Goal: Transaction & Acquisition: Download file/media

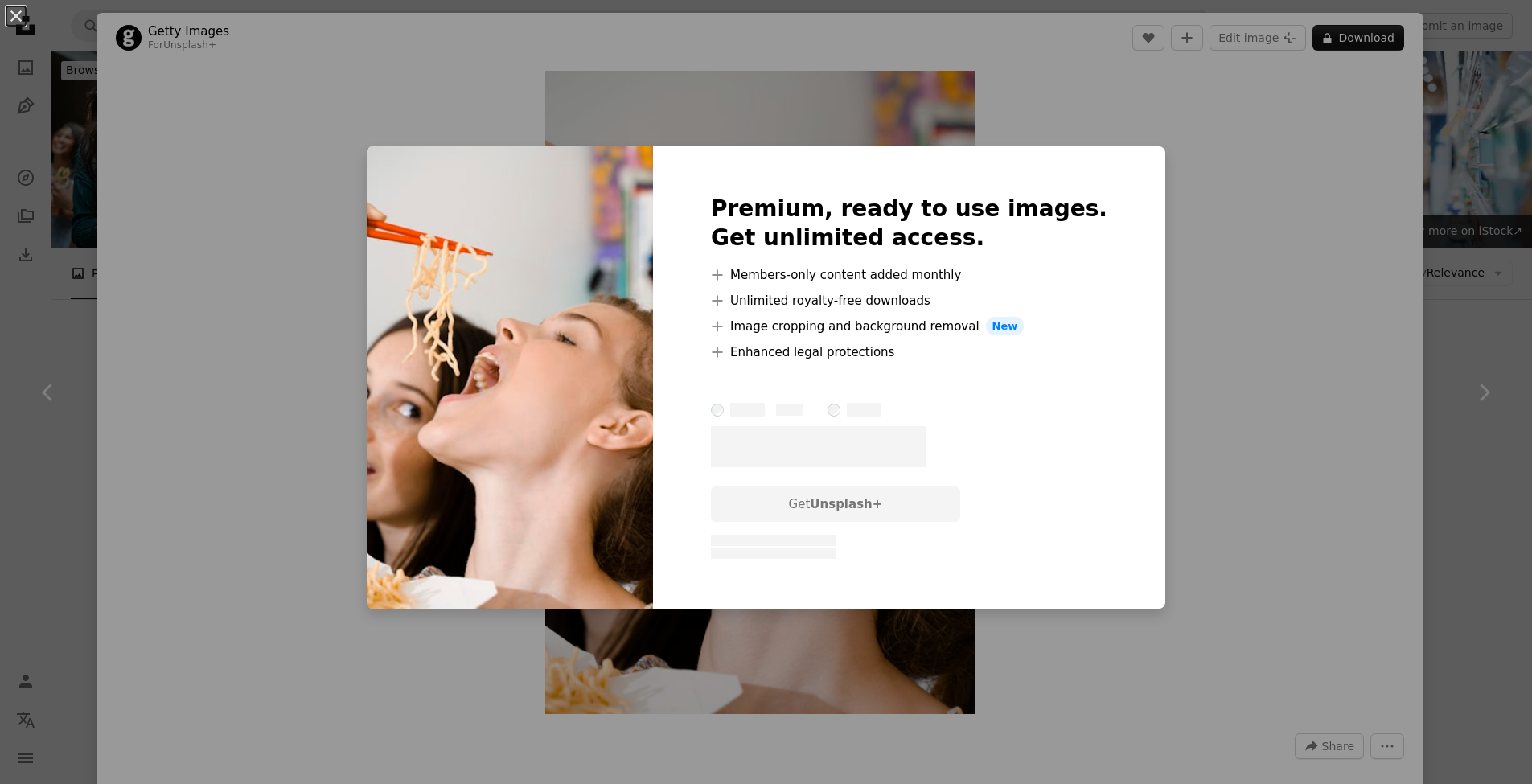
scroll to position [2197, 0]
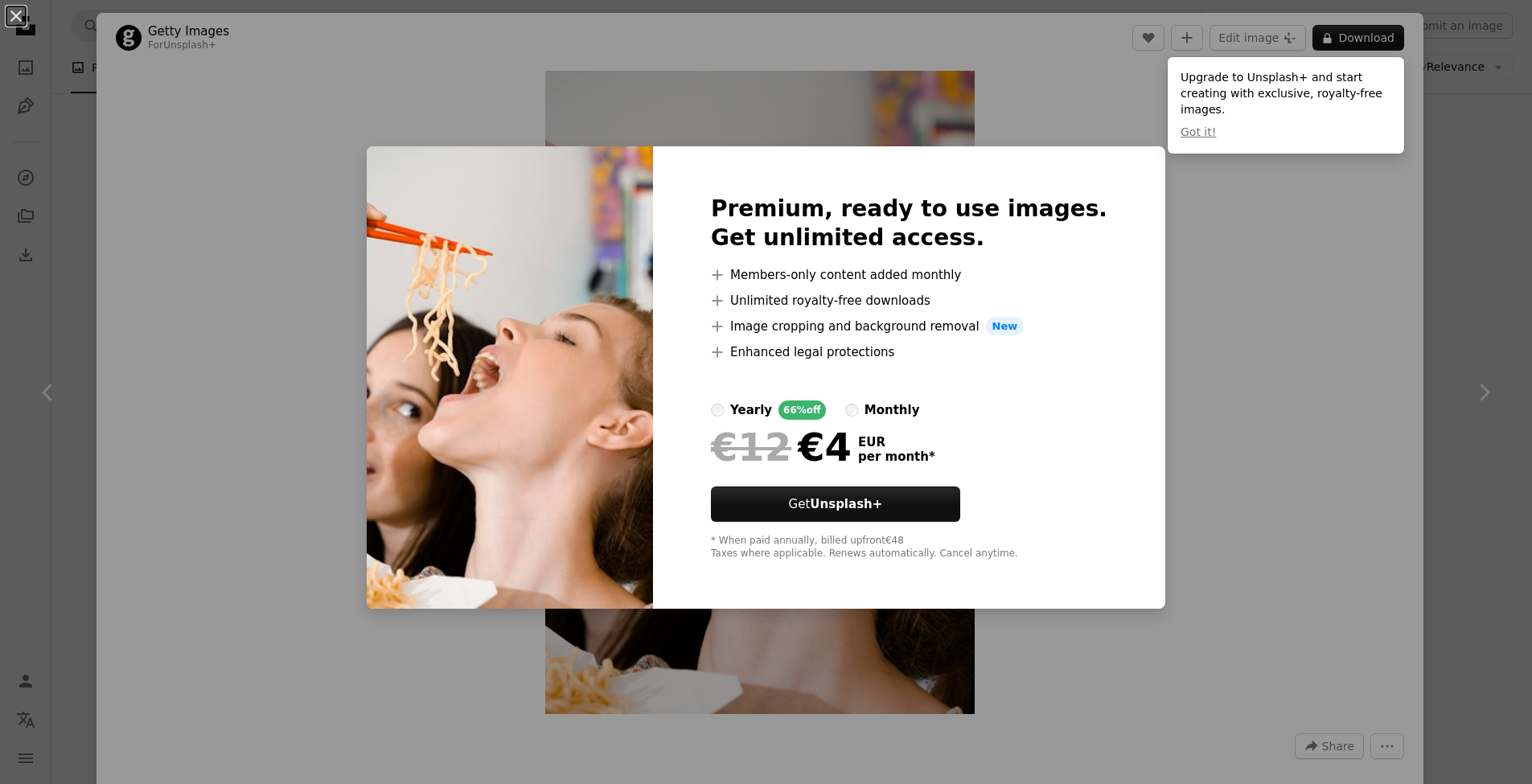
click at [1164, 450] on div "An X shape Premium, ready to use images. Get unlimited access. A plus sign Memb…" at bounding box center [766, 392] width 1532 height 784
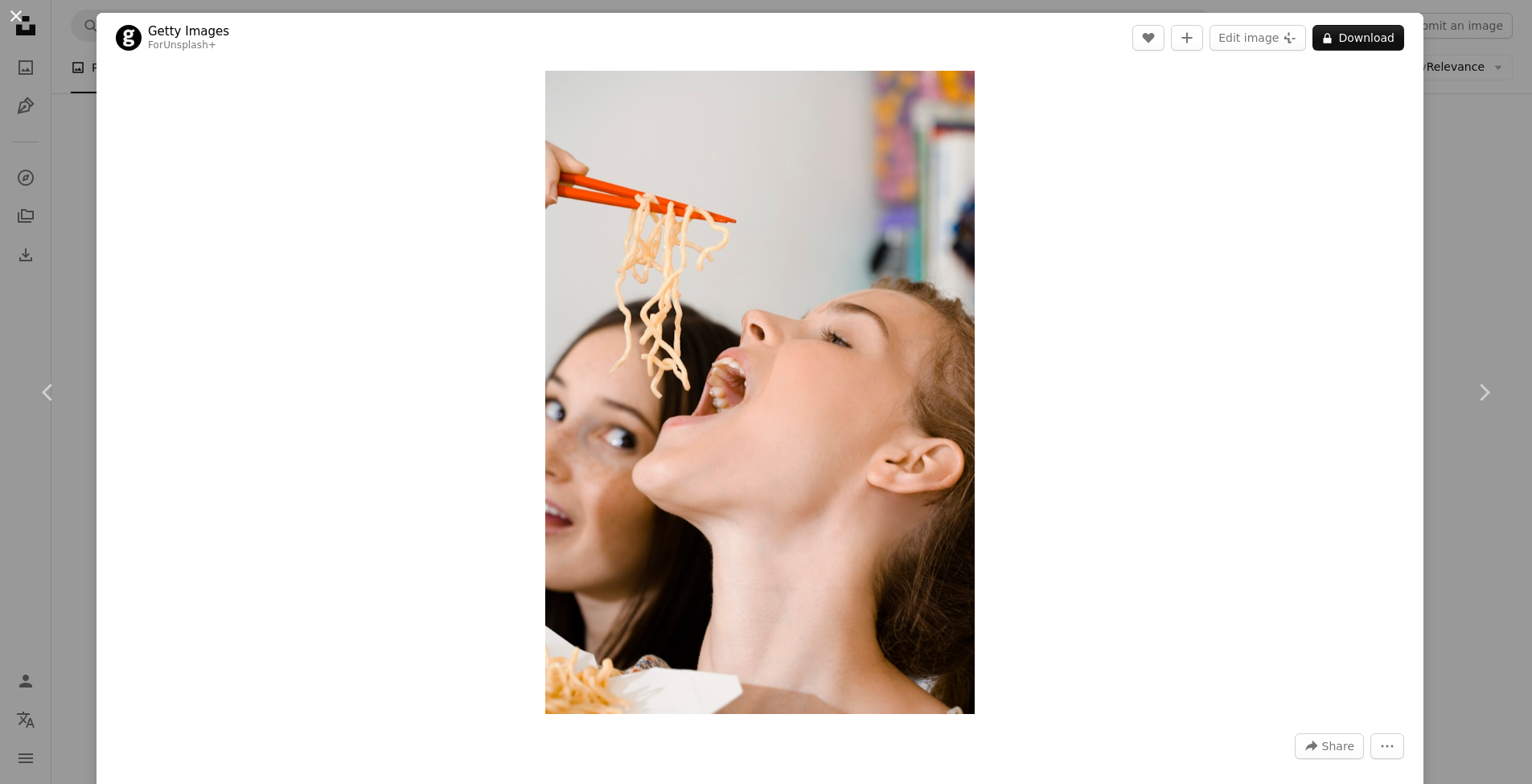
click at [15, 19] on button "An X shape" at bounding box center [15, 15] width 19 height 19
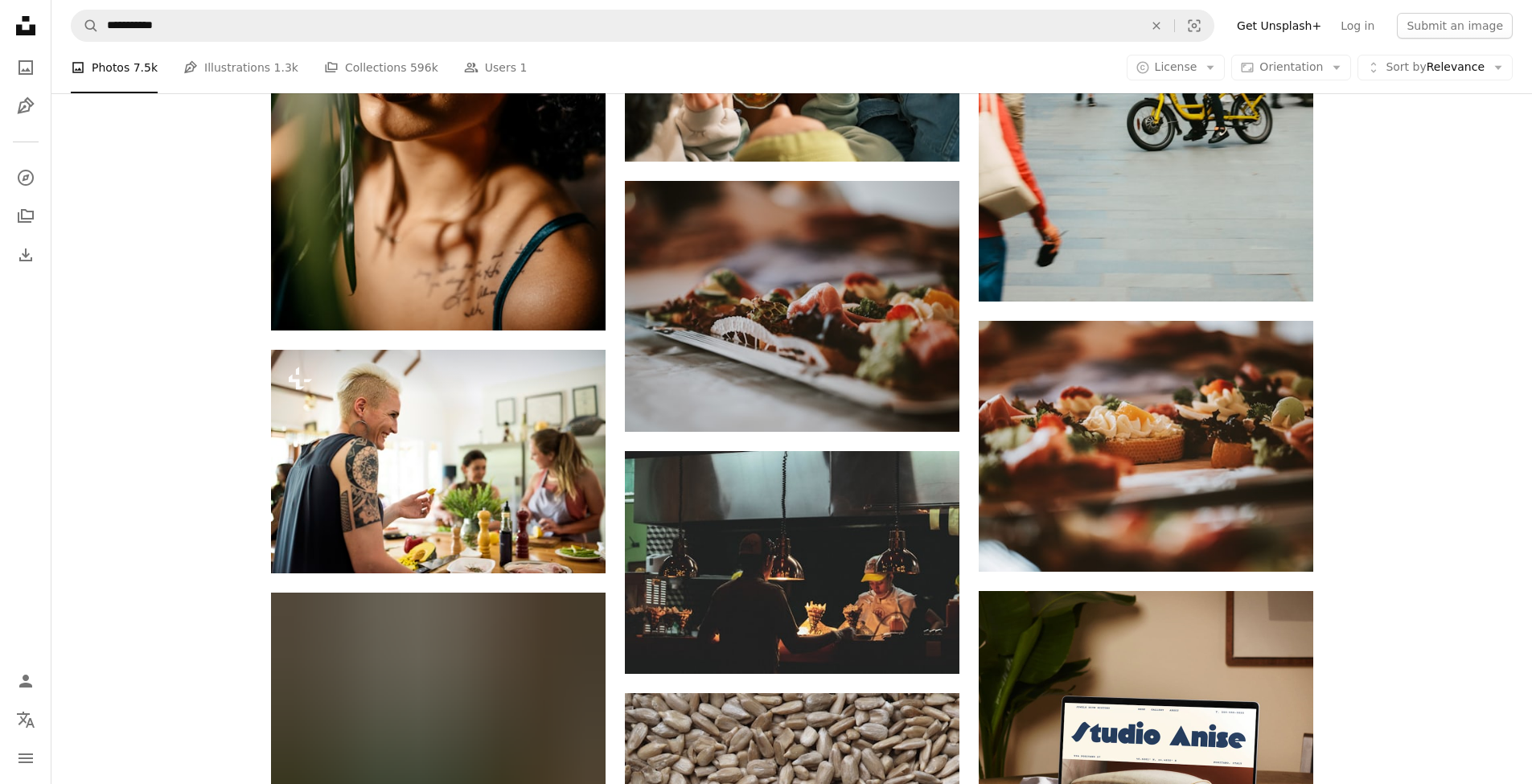
scroll to position [4715, 0]
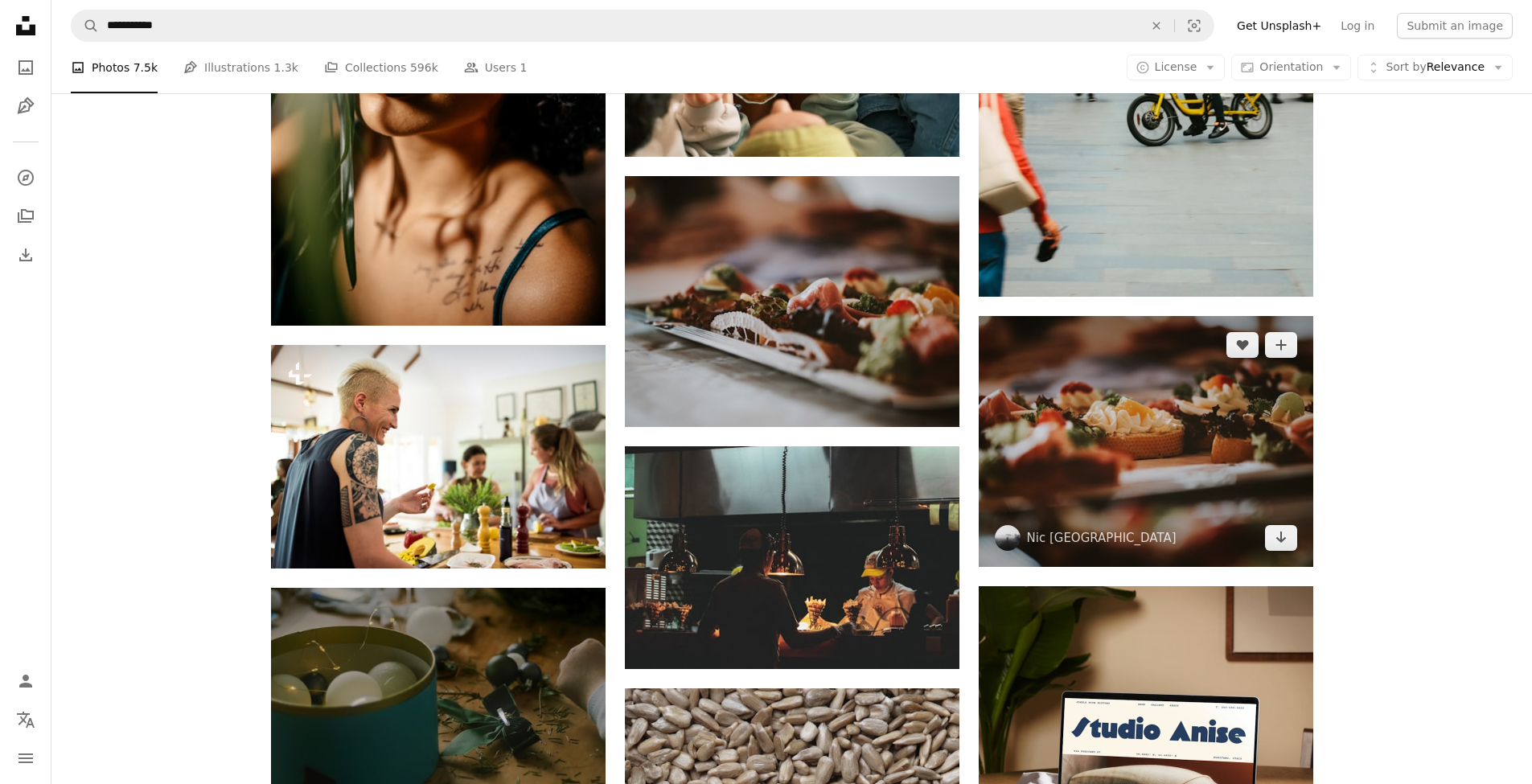
click at [1178, 439] on img at bounding box center [1146, 441] width 335 height 250
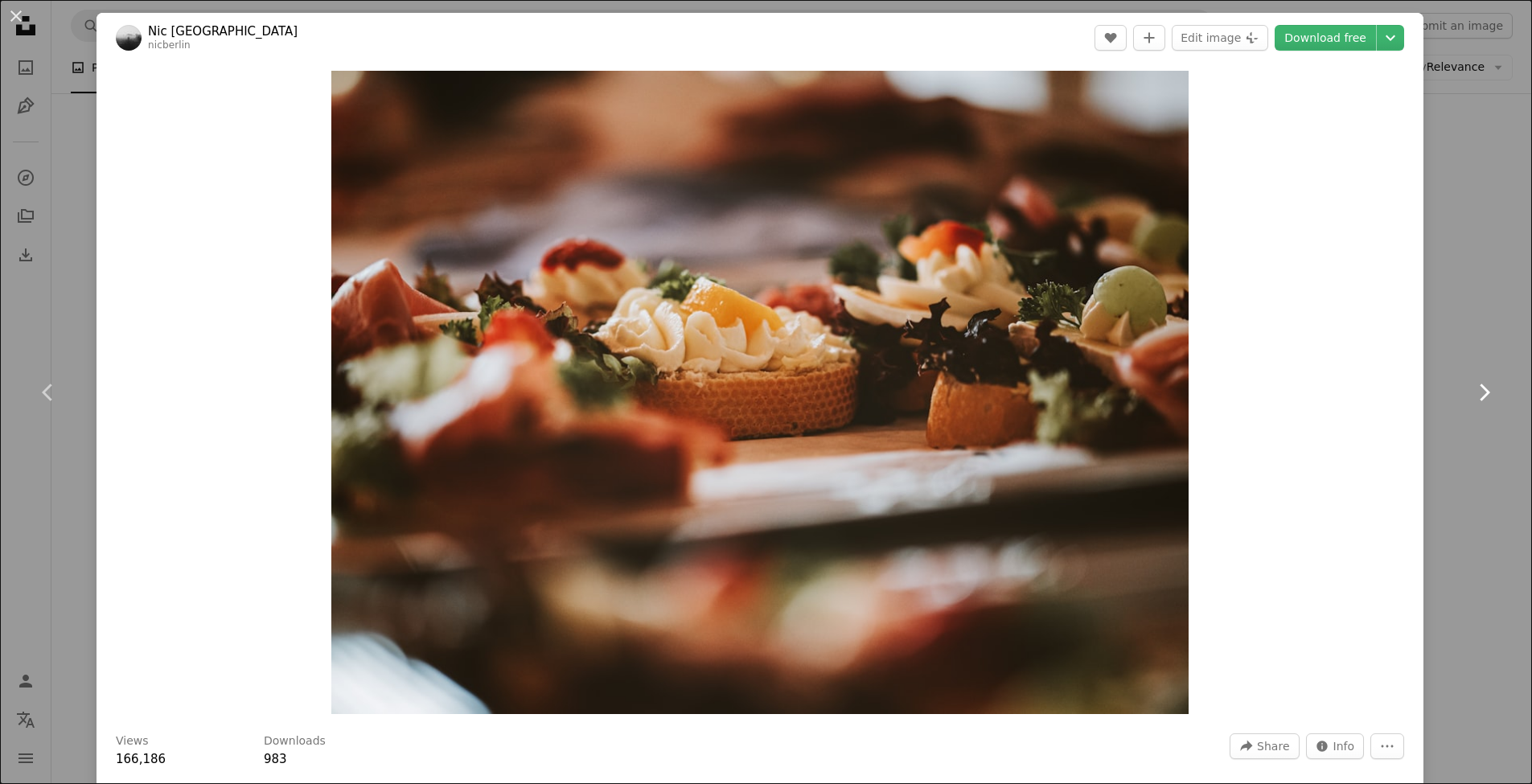
click at [1485, 331] on link "Chevron right" at bounding box center [1483, 392] width 96 height 154
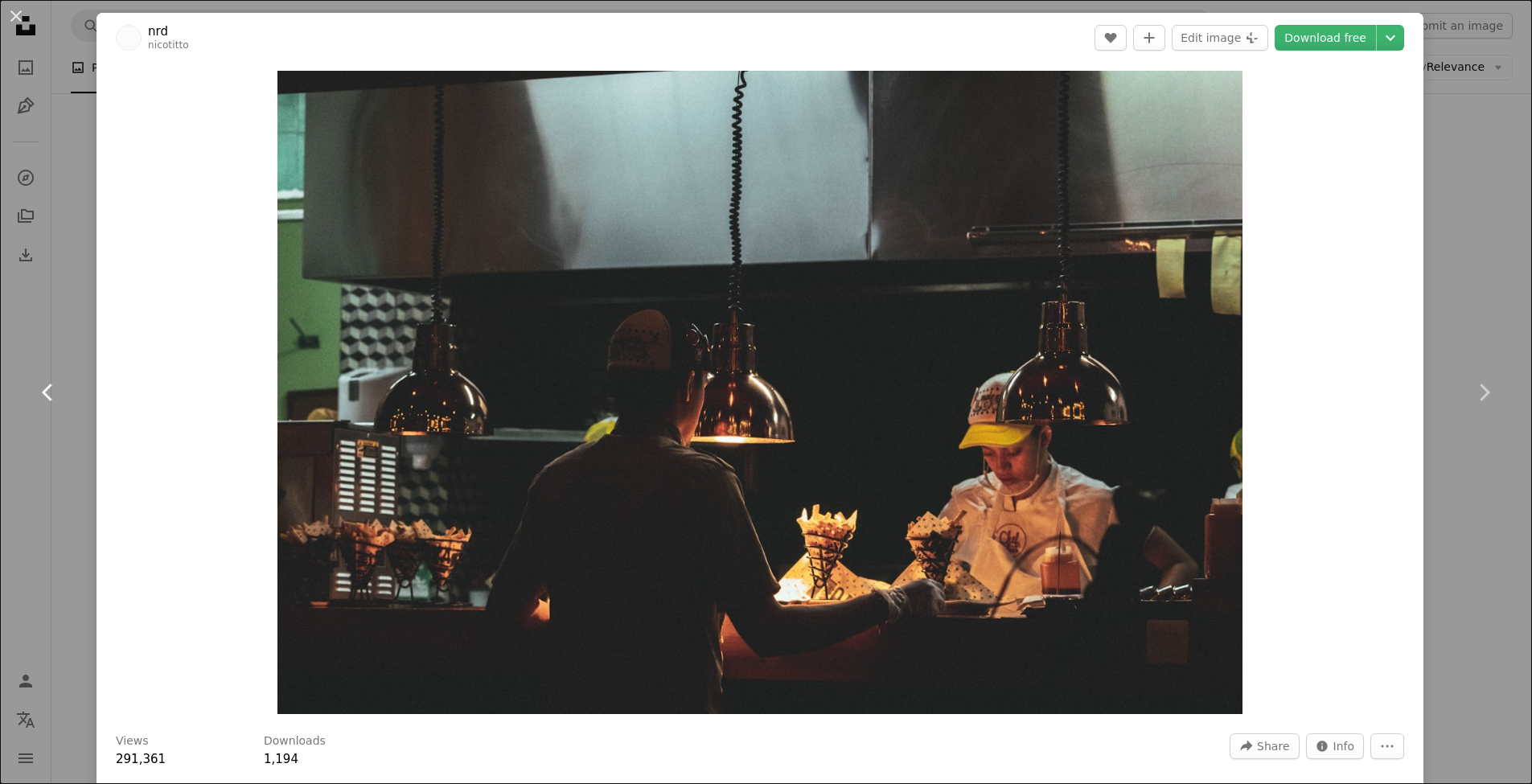
click at [49, 388] on icon at bounding box center [47, 392] width 11 height 17
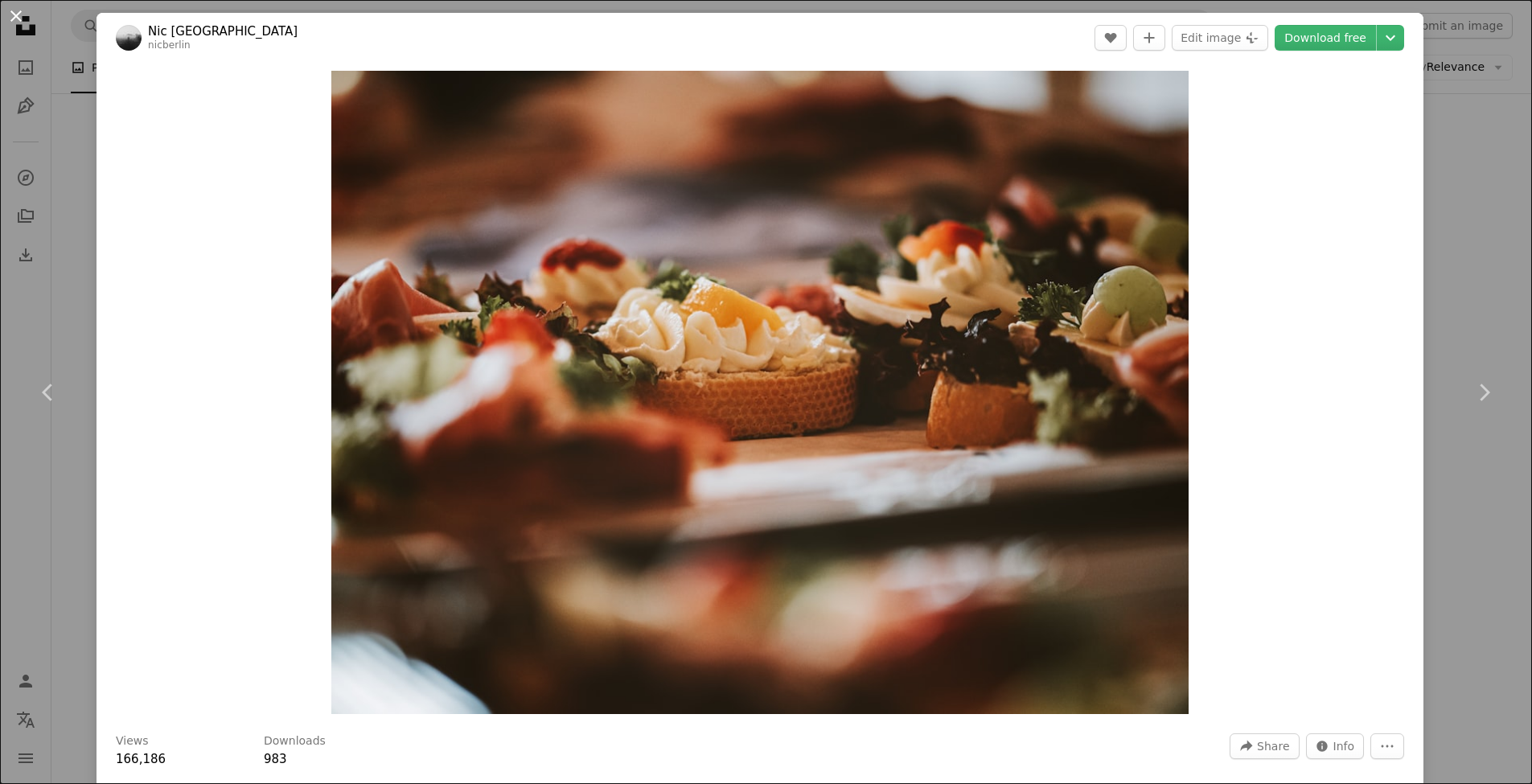
click at [19, 21] on button "An X shape" at bounding box center [15, 15] width 19 height 19
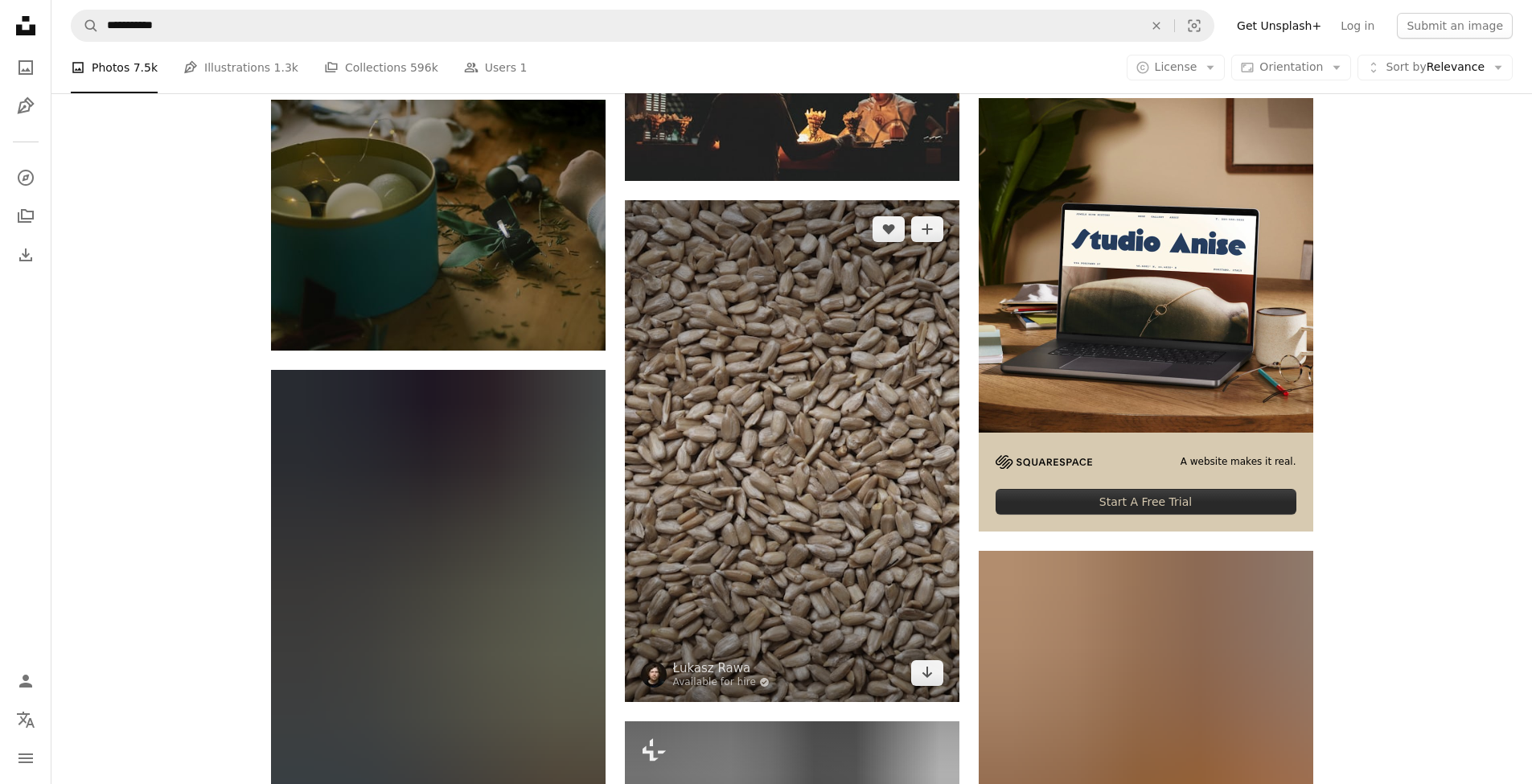
scroll to position [5262, 0]
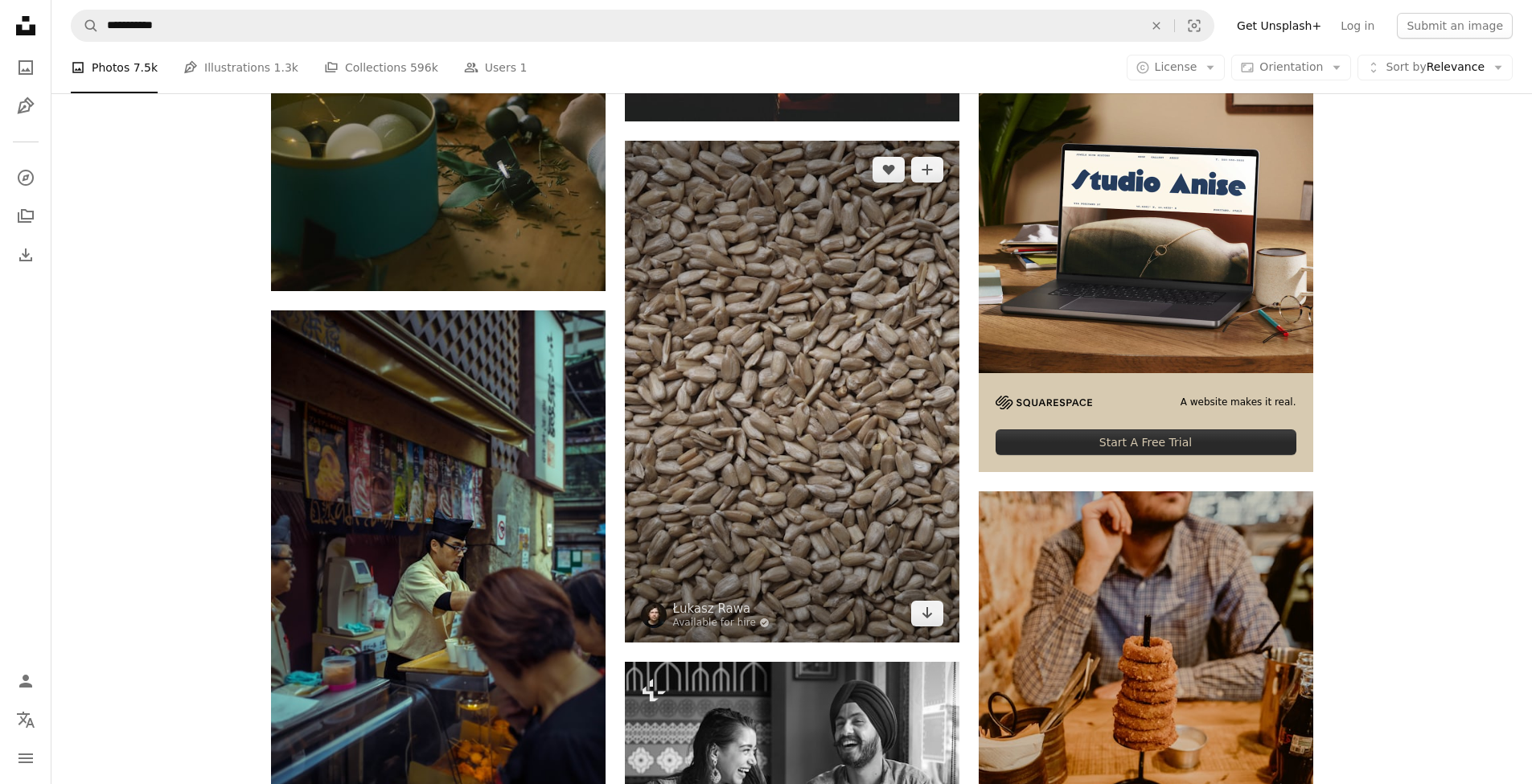
click at [811, 387] on img at bounding box center [792, 392] width 335 height 502
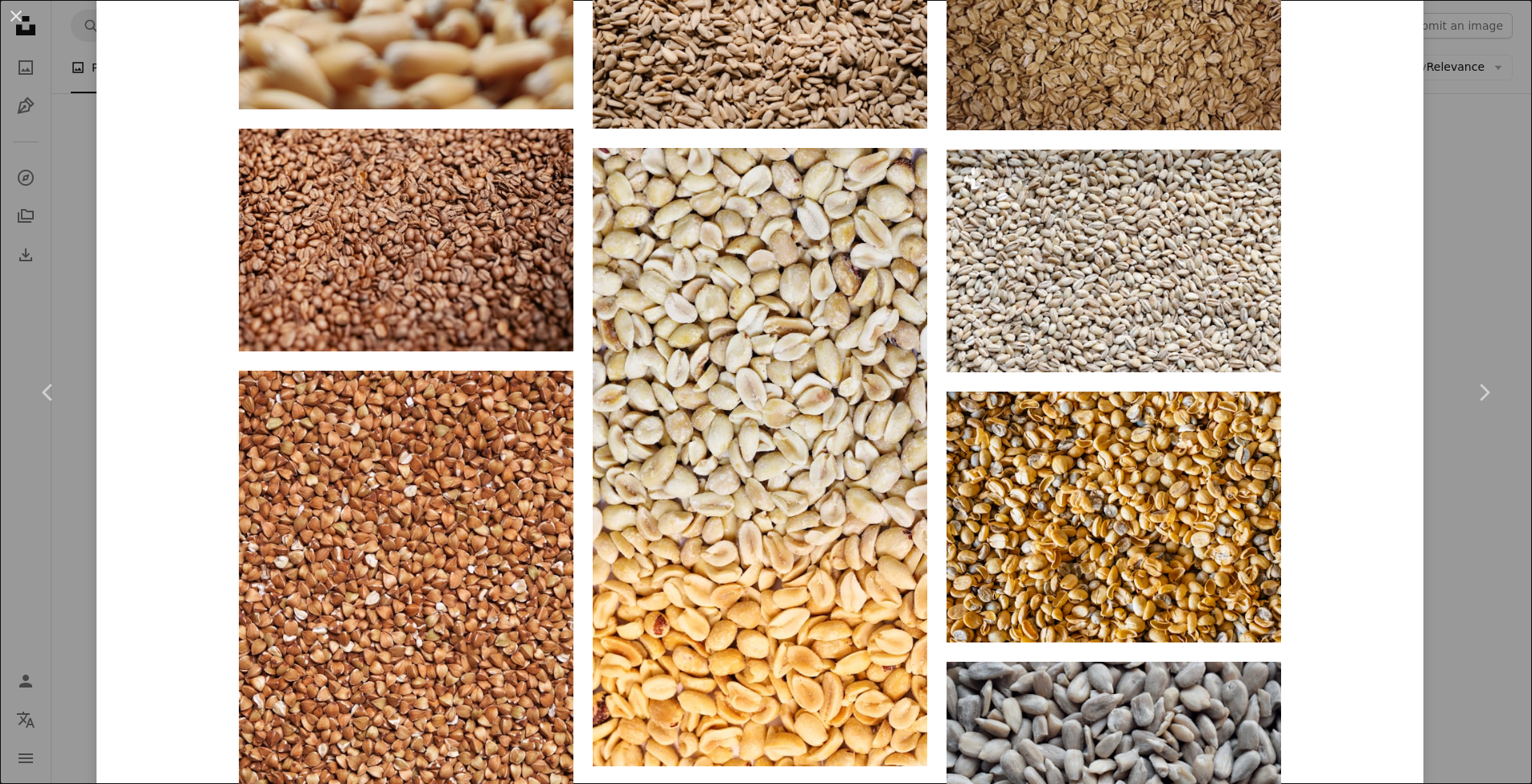
scroll to position [1916, 0]
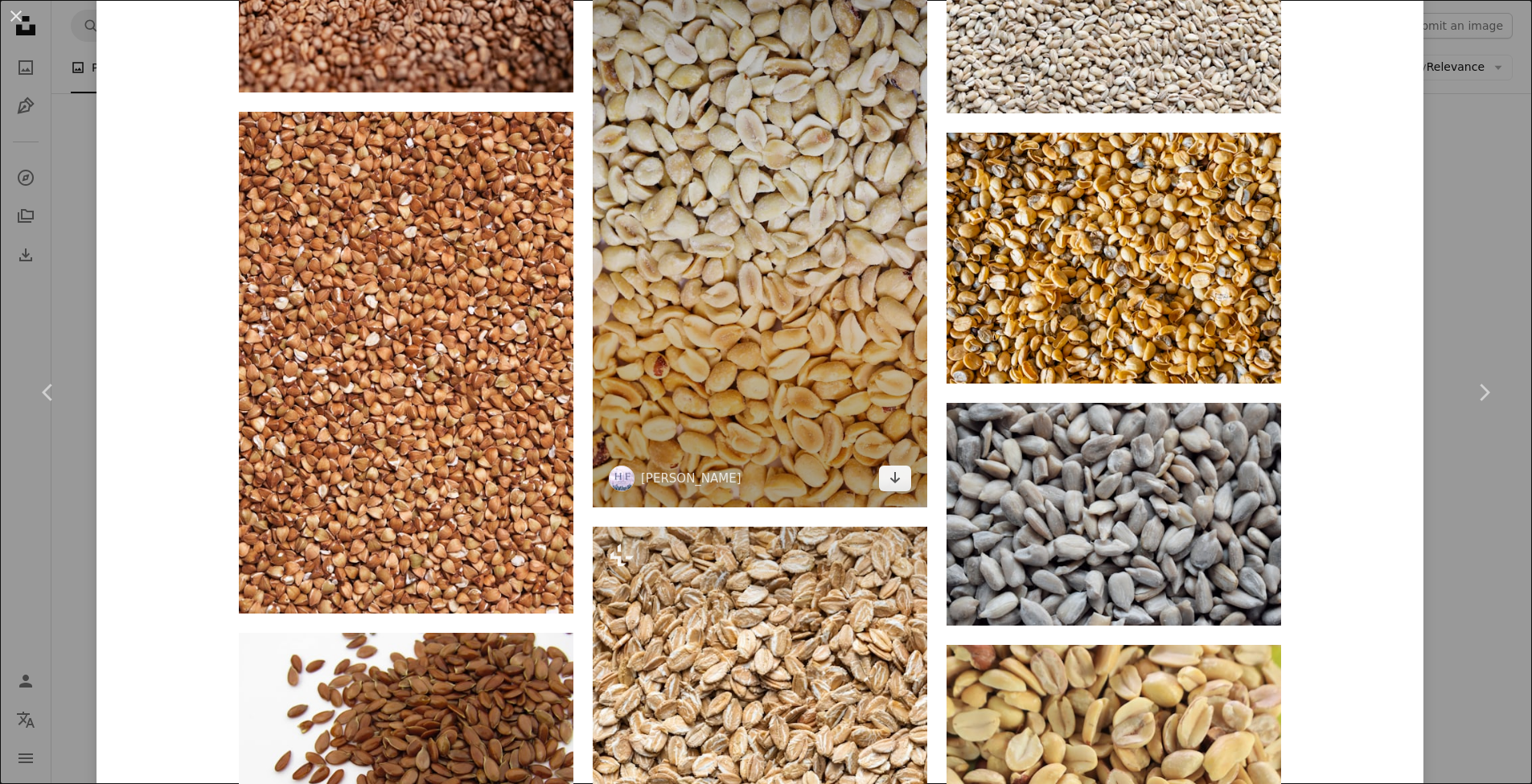
click at [815, 294] on img at bounding box center [760, 198] width 335 height 619
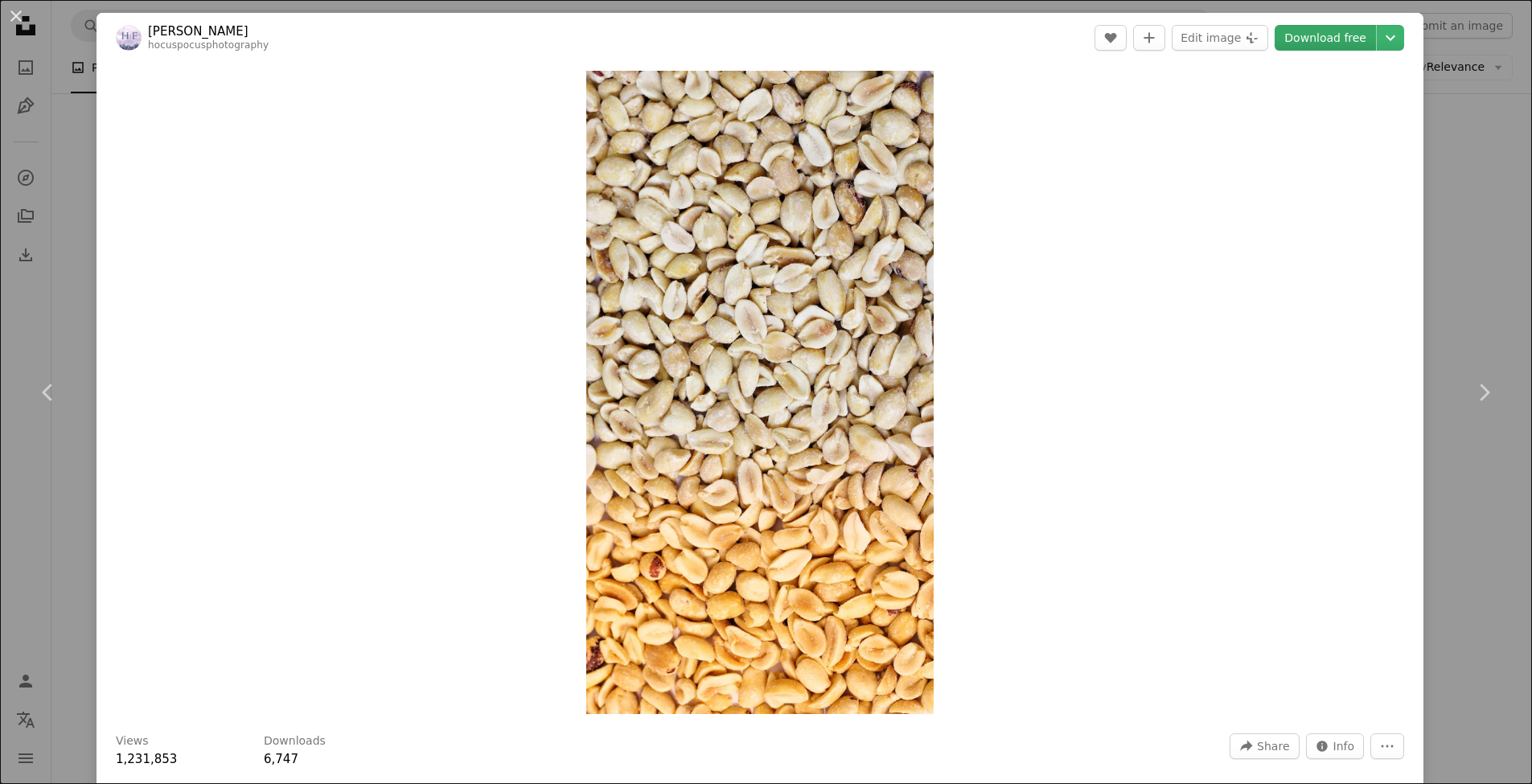
click at [1312, 40] on link "Download free" at bounding box center [1325, 38] width 101 height 26
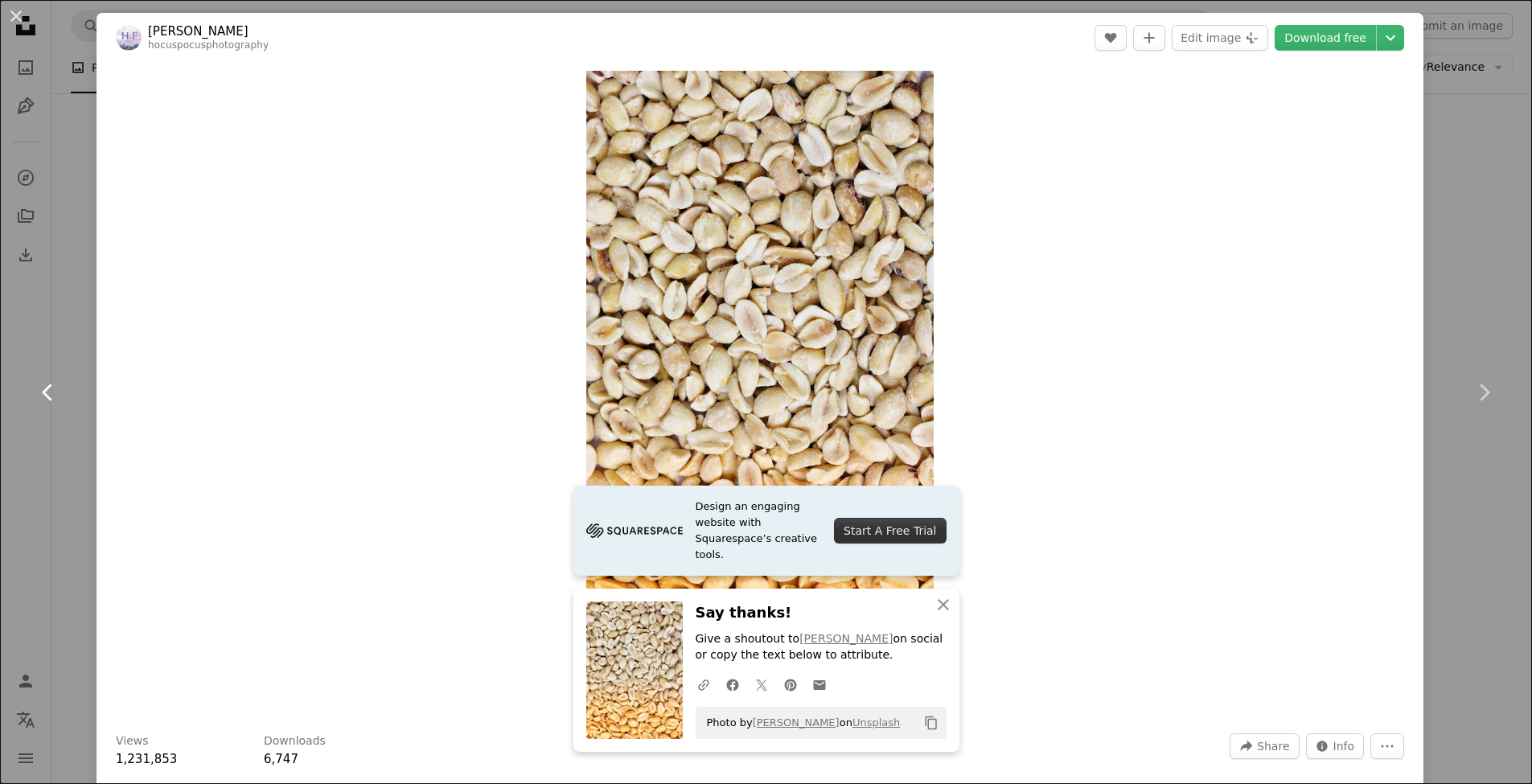
click at [71, 384] on link "Chevron left" at bounding box center [48, 392] width 96 height 154
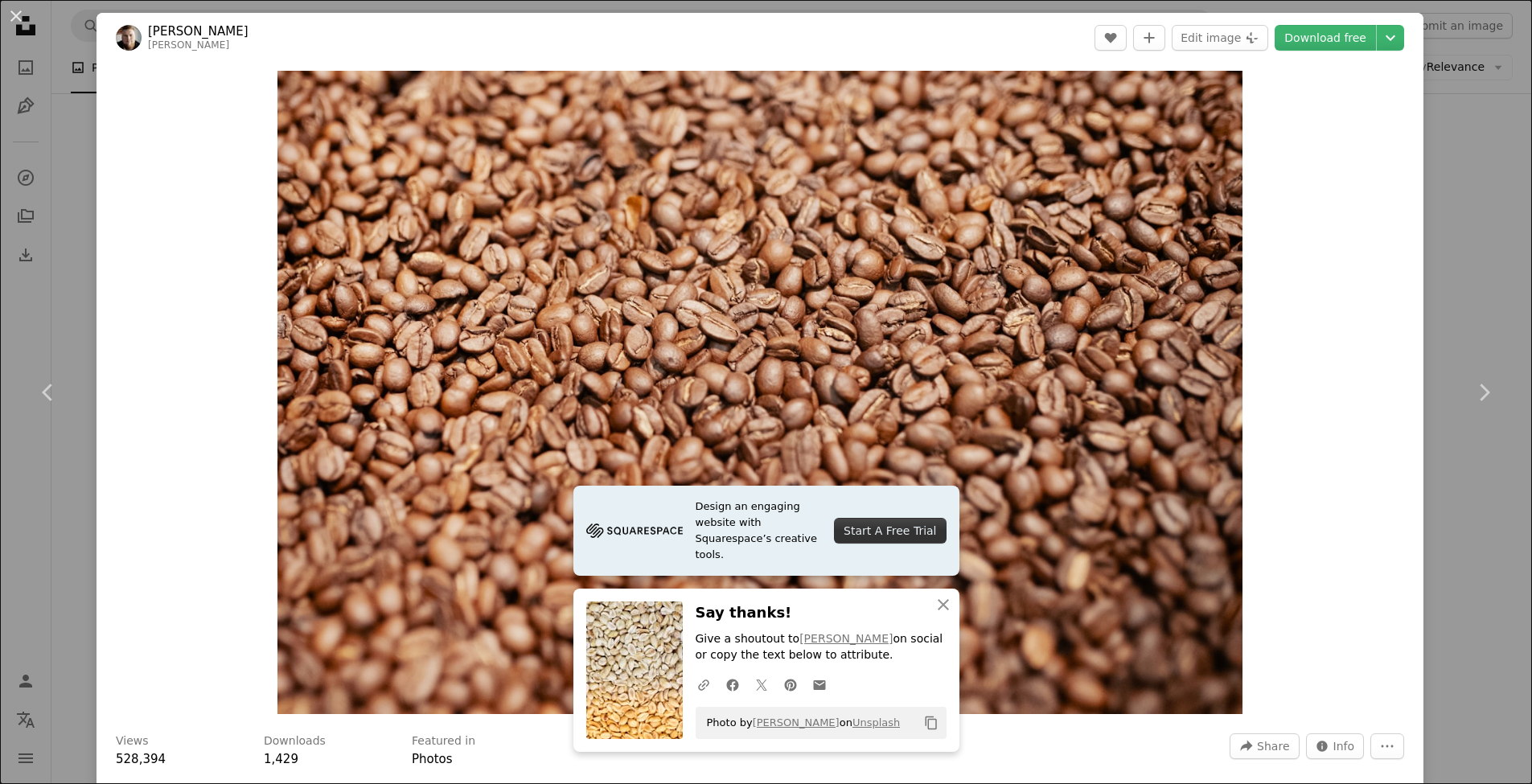
click at [17, 15] on button "An X shape" at bounding box center [15, 15] width 19 height 19
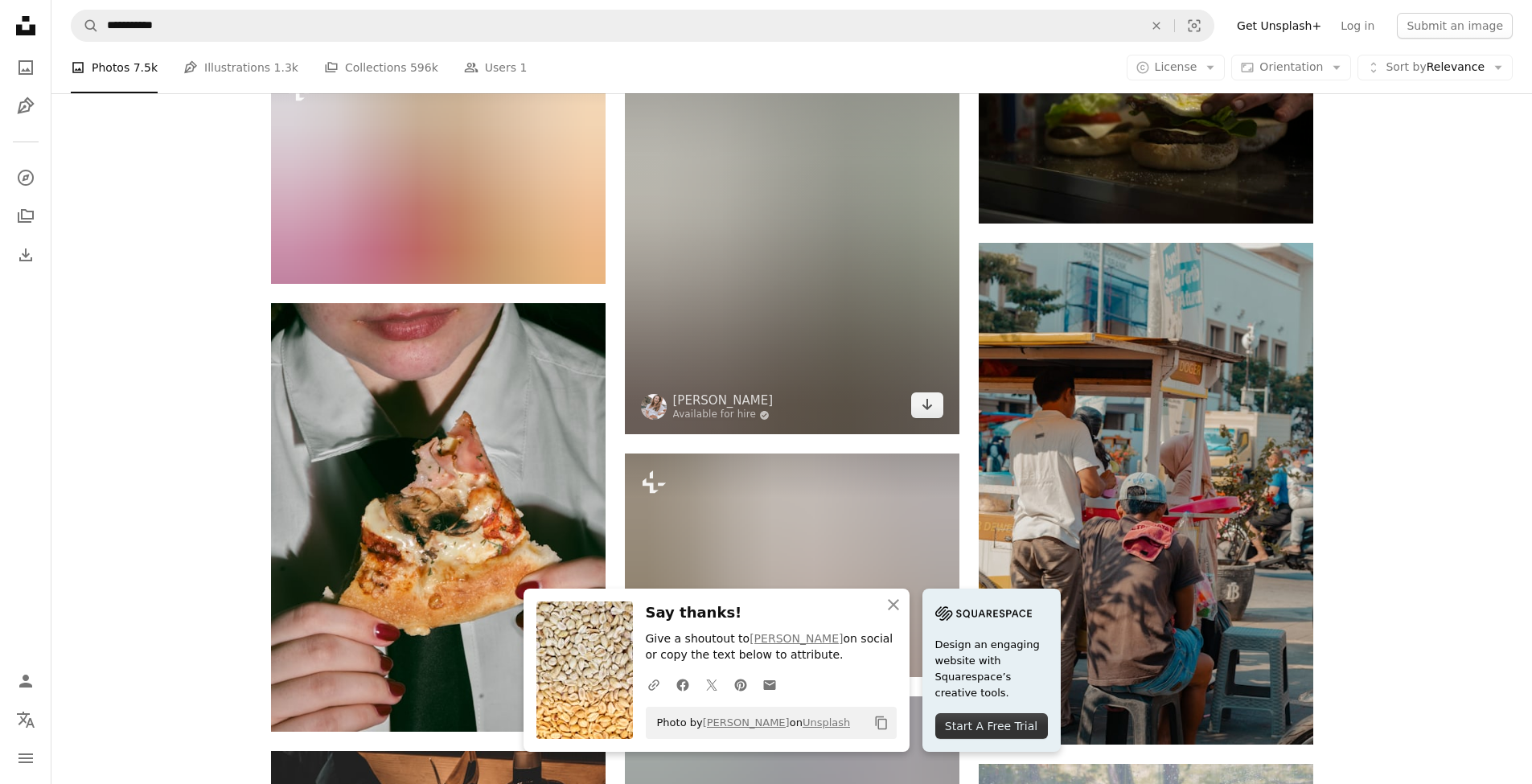
scroll to position [6371, 0]
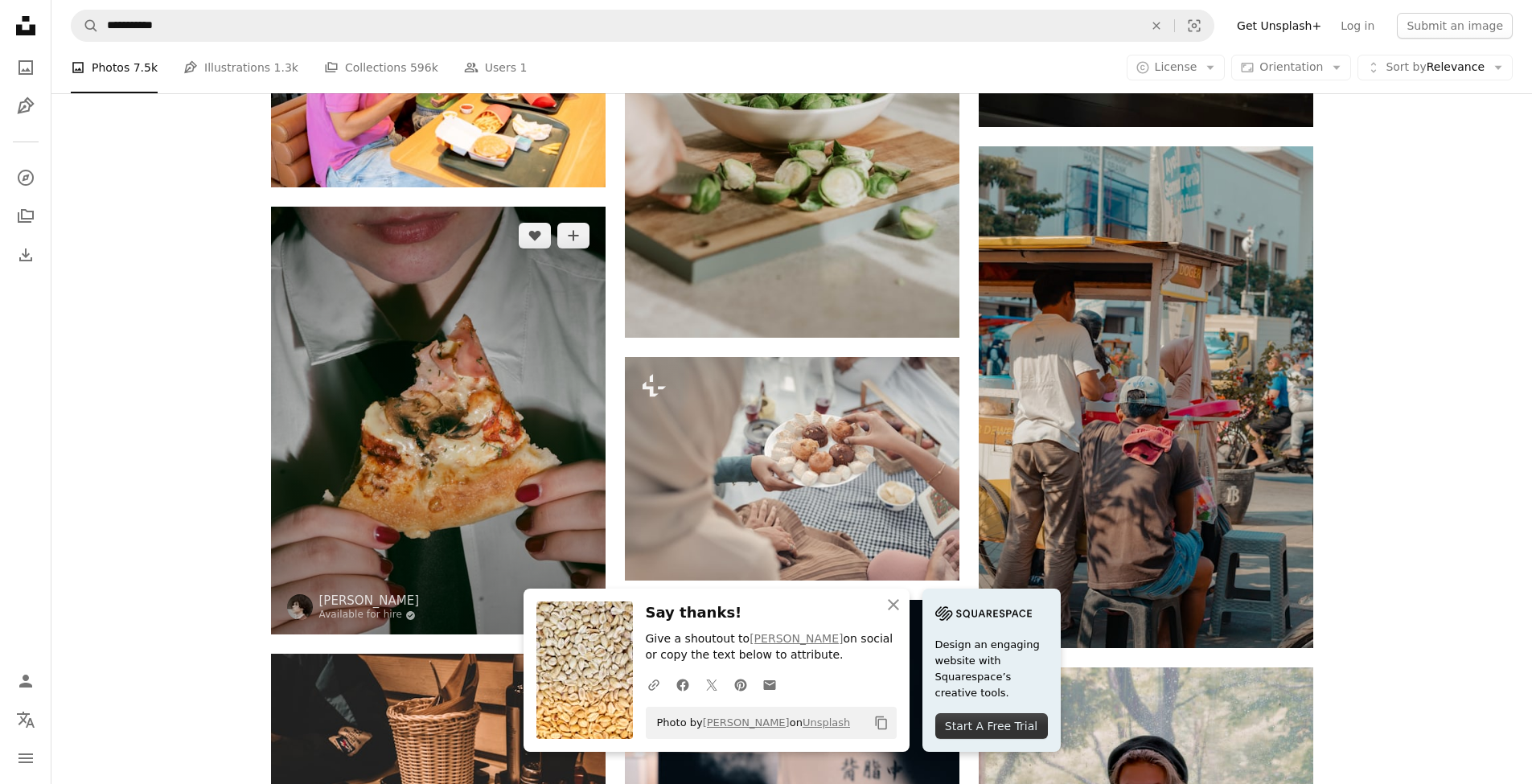
click at [465, 356] on img at bounding box center [438, 420] width 335 height 427
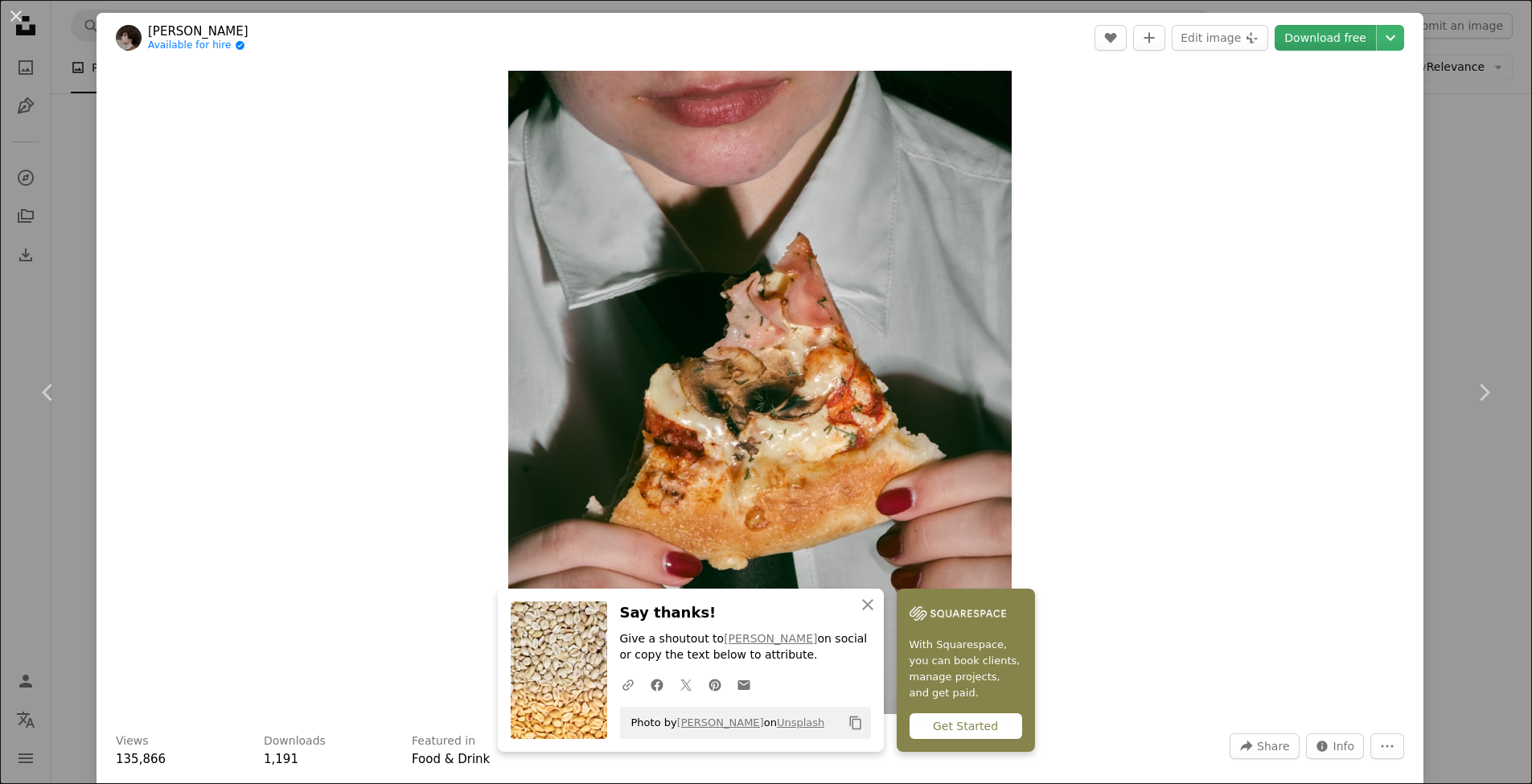
click at [1318, 41] on link "Download free" at bounding box center [1325, 38] width 101 height 26
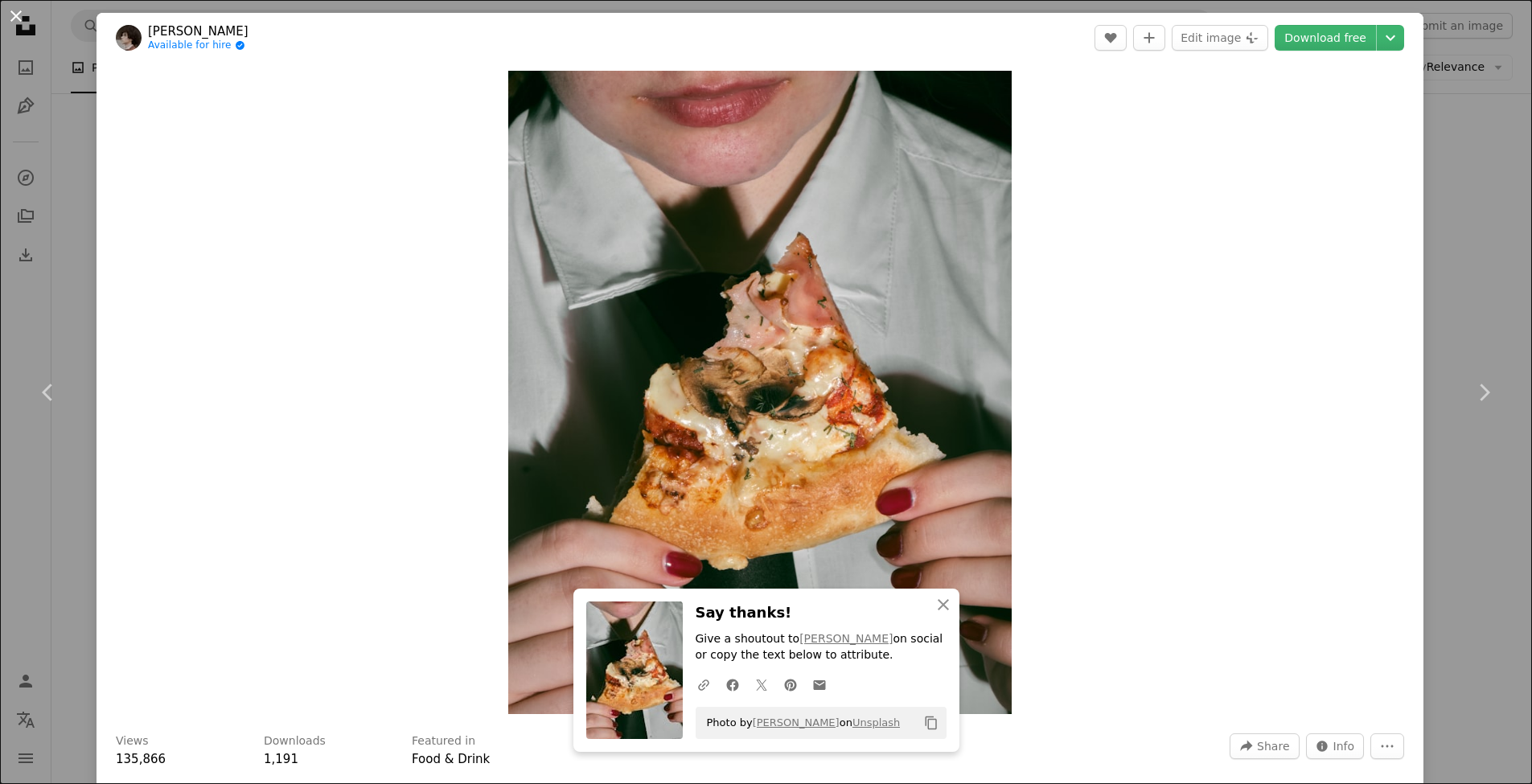
click at [22, 15] on button "An X shape" at bounding box center [15, 15] width 19 height 19
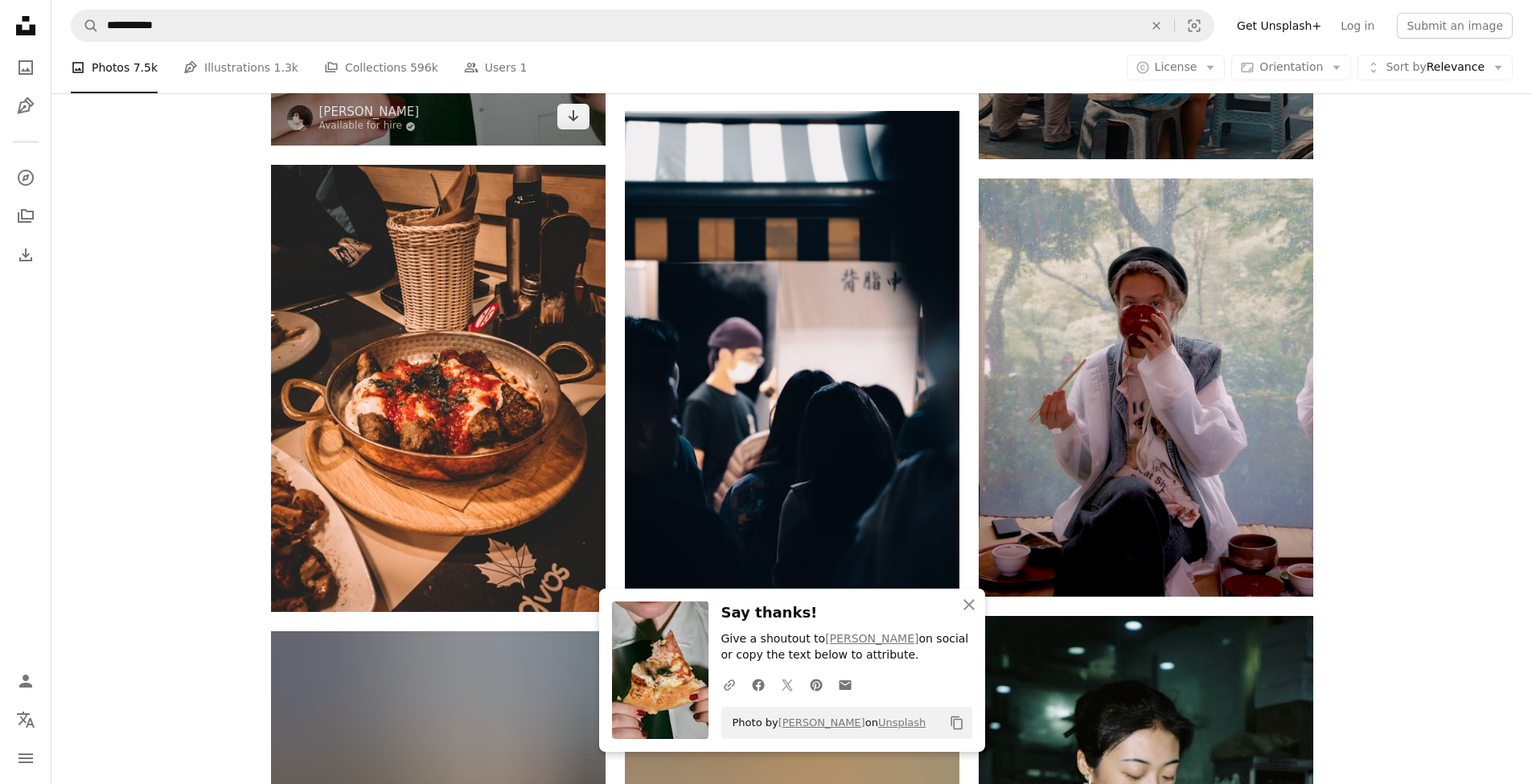
scroll to position [6530, 0]
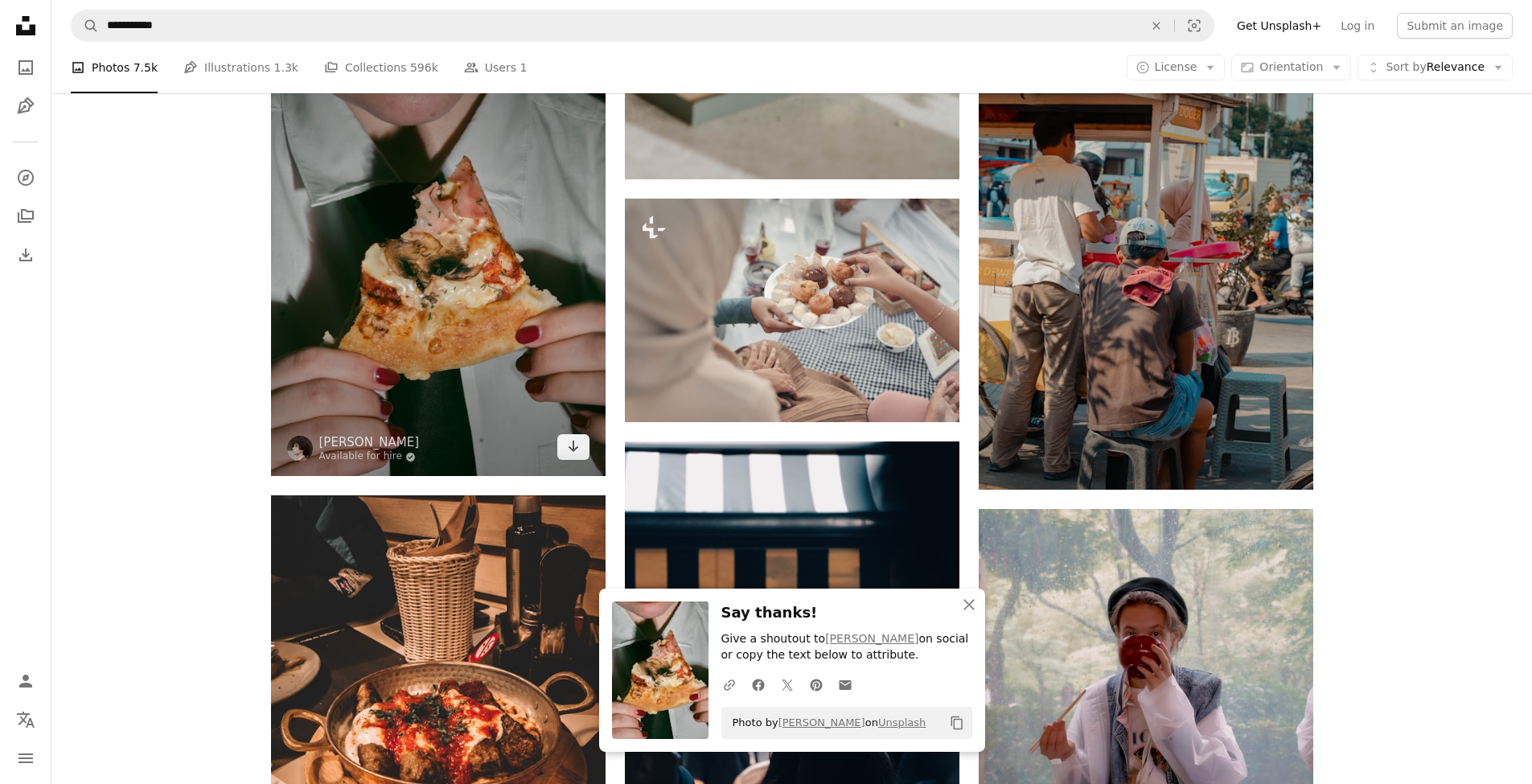
click at [465, 242] on img at bounding box center [438, 262] width 335 height 427
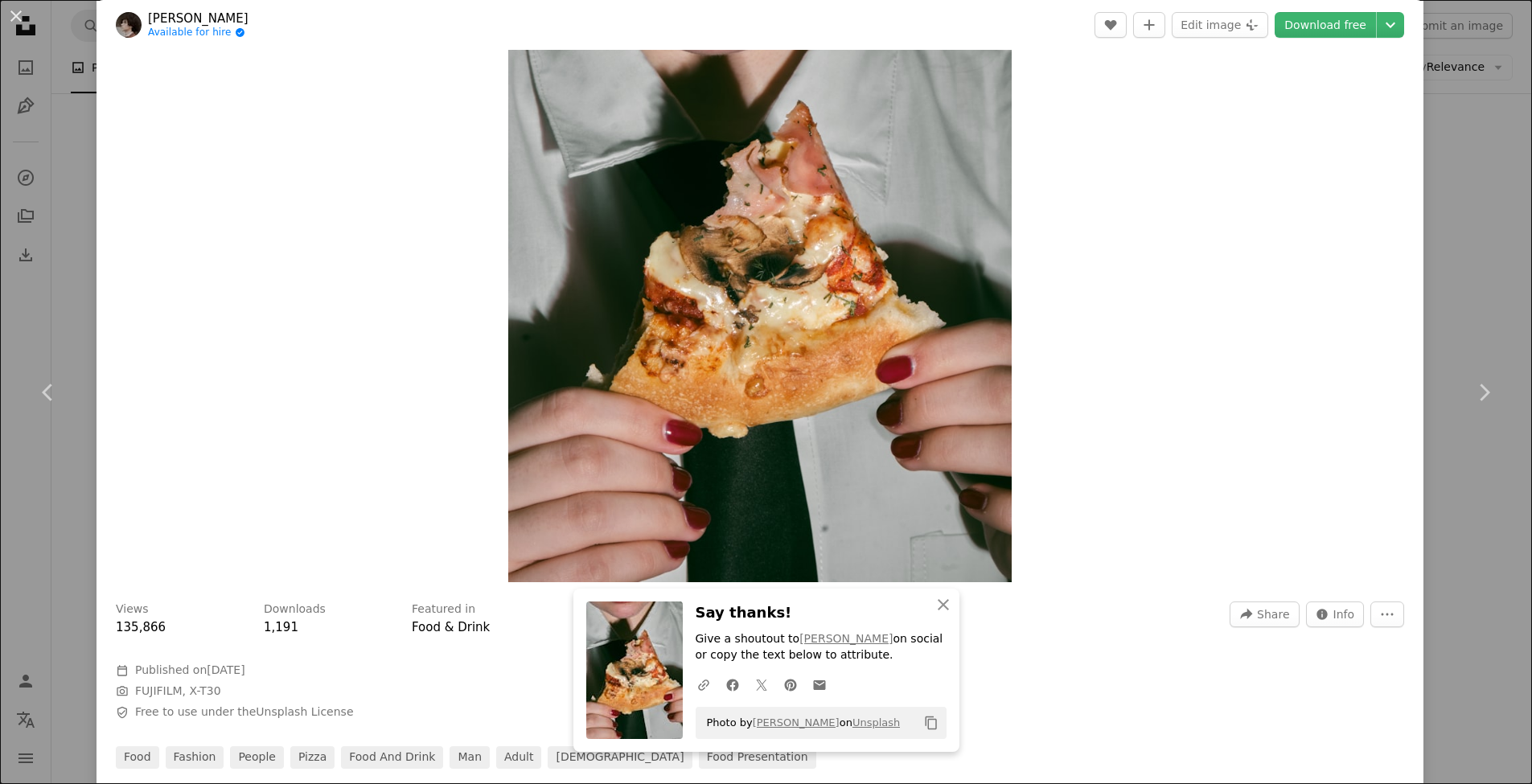
scroll to position [281, 0]
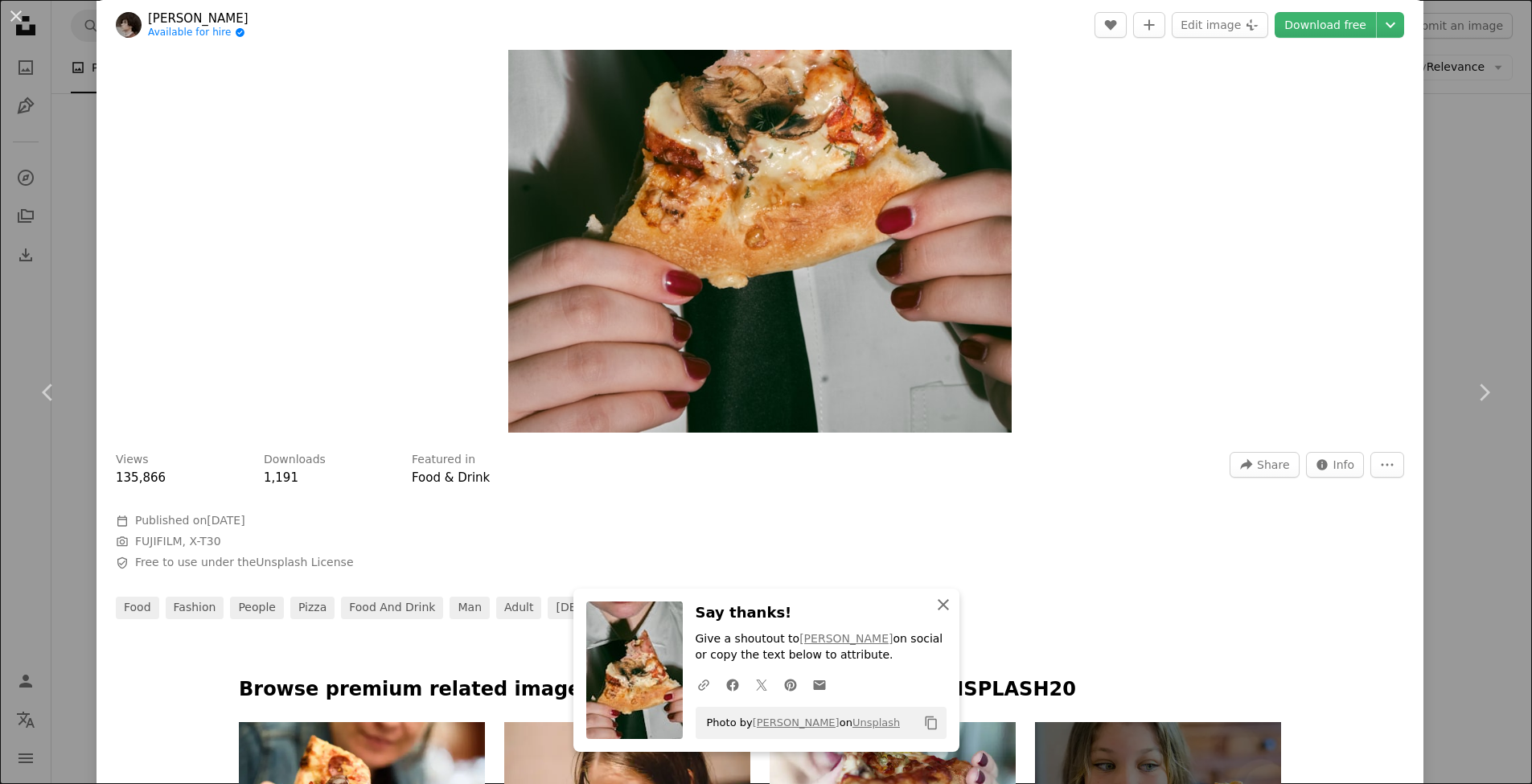
click at [943, 613] on icon "An X shape" at bounding box center [942, 604] width 19 height 19
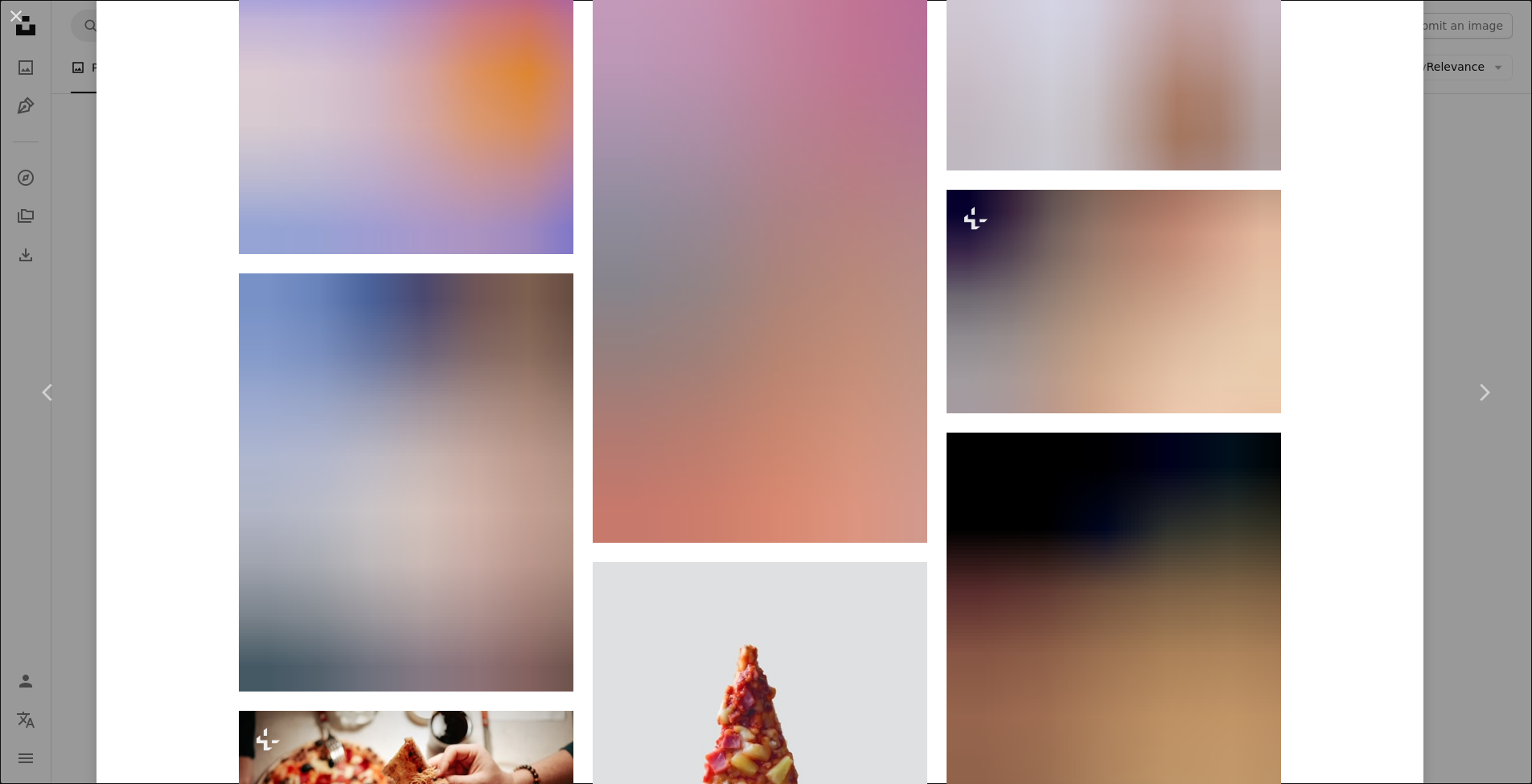
scroll to position [3025, 0]
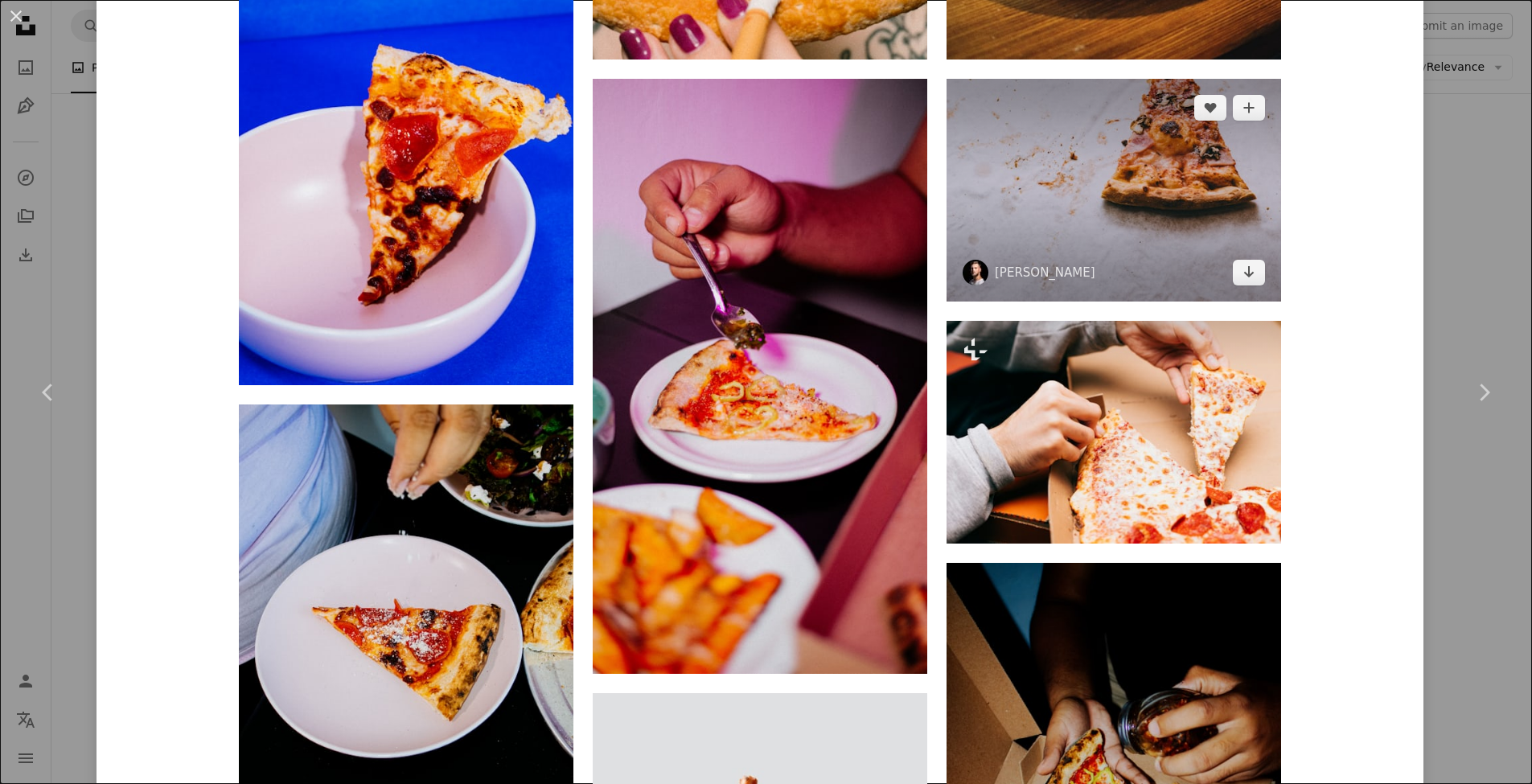
click at [1127, 172] on img at bounding box center [1113, 190] width 335 height 223
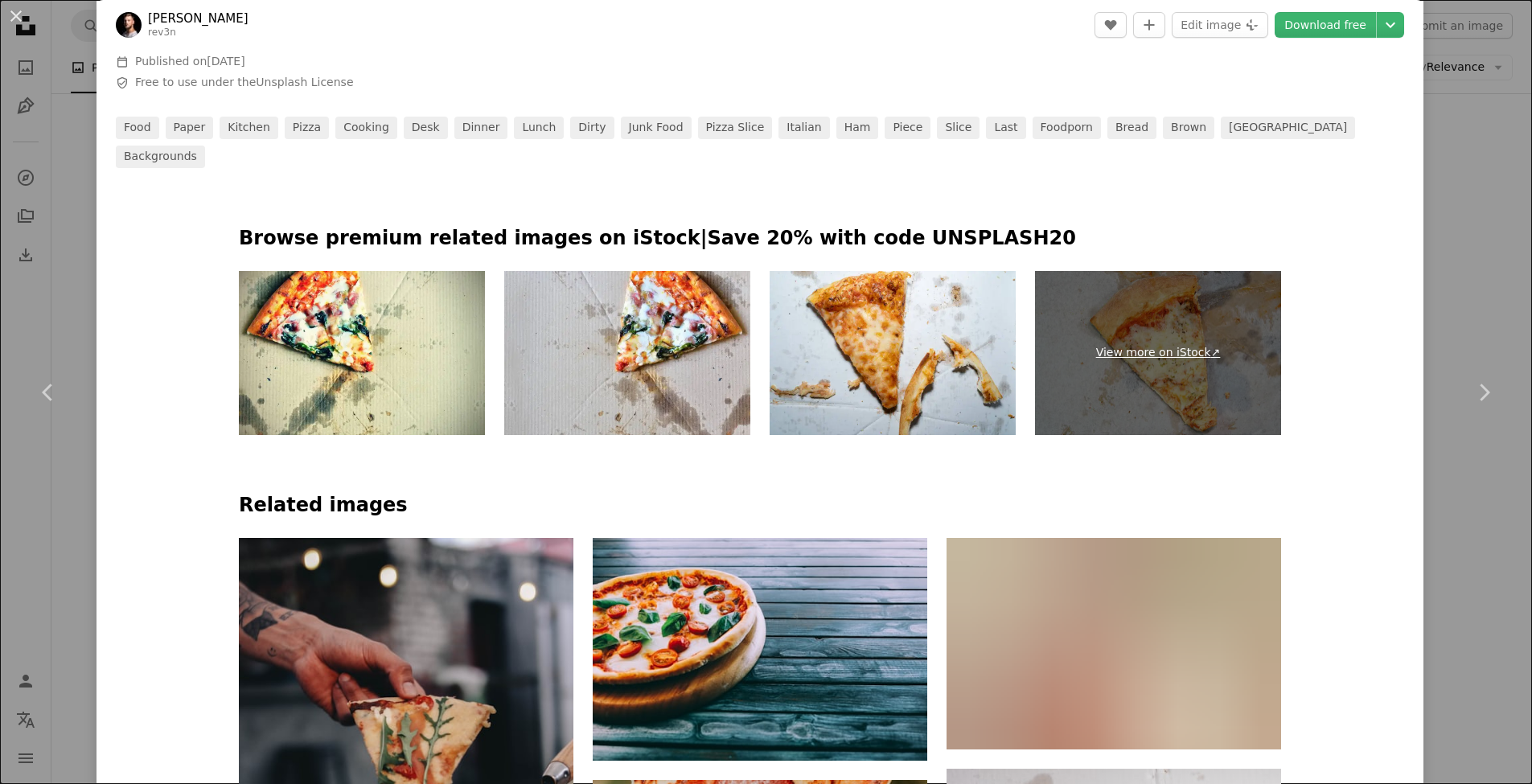
scroll to position [1081, 0]
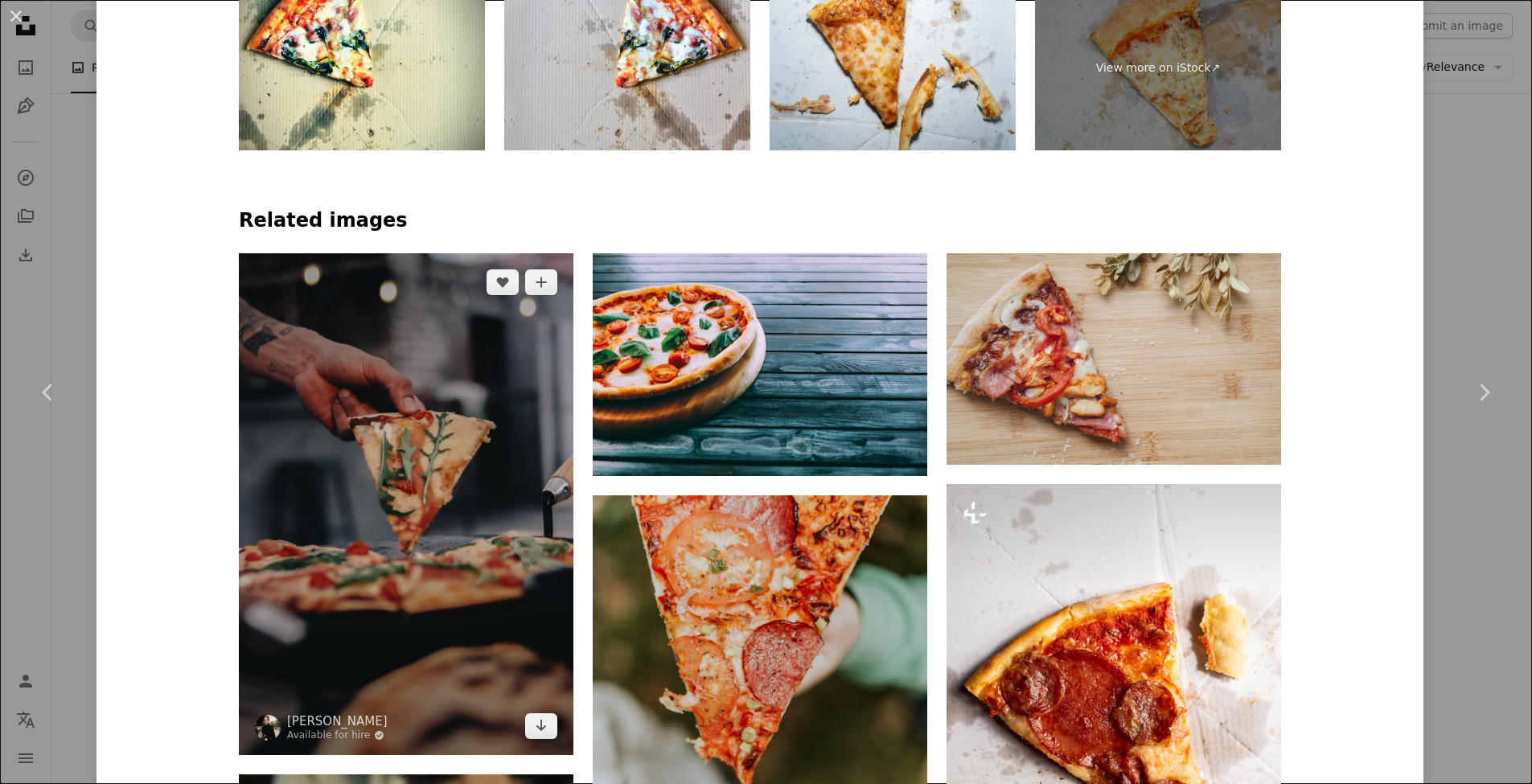
click at [495, 362] on img at bounding box center [406, 504] width 335 height 502
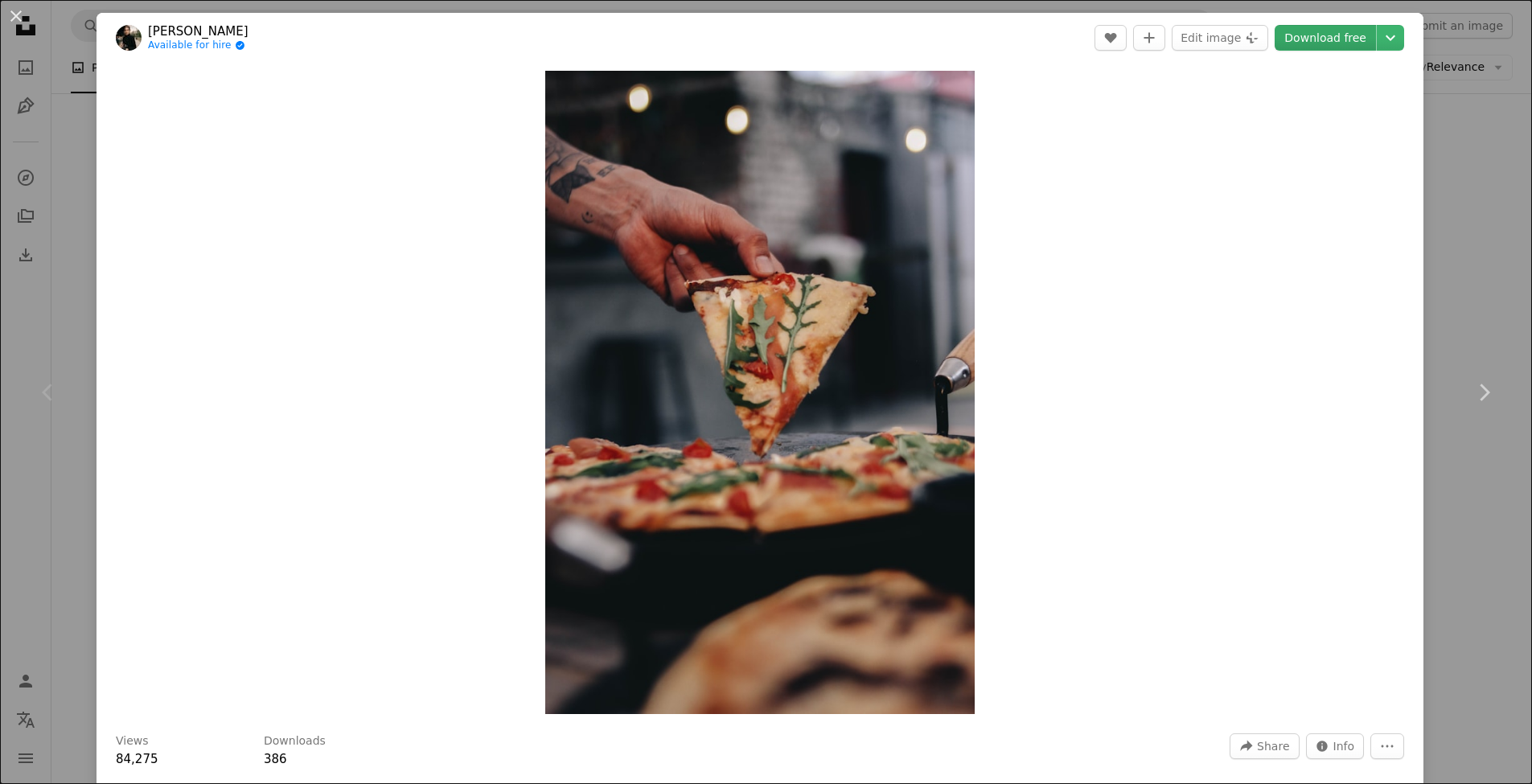
click at [1329, 44] on link "Download free" at bounding box center [1325, 38] width 101 height 26
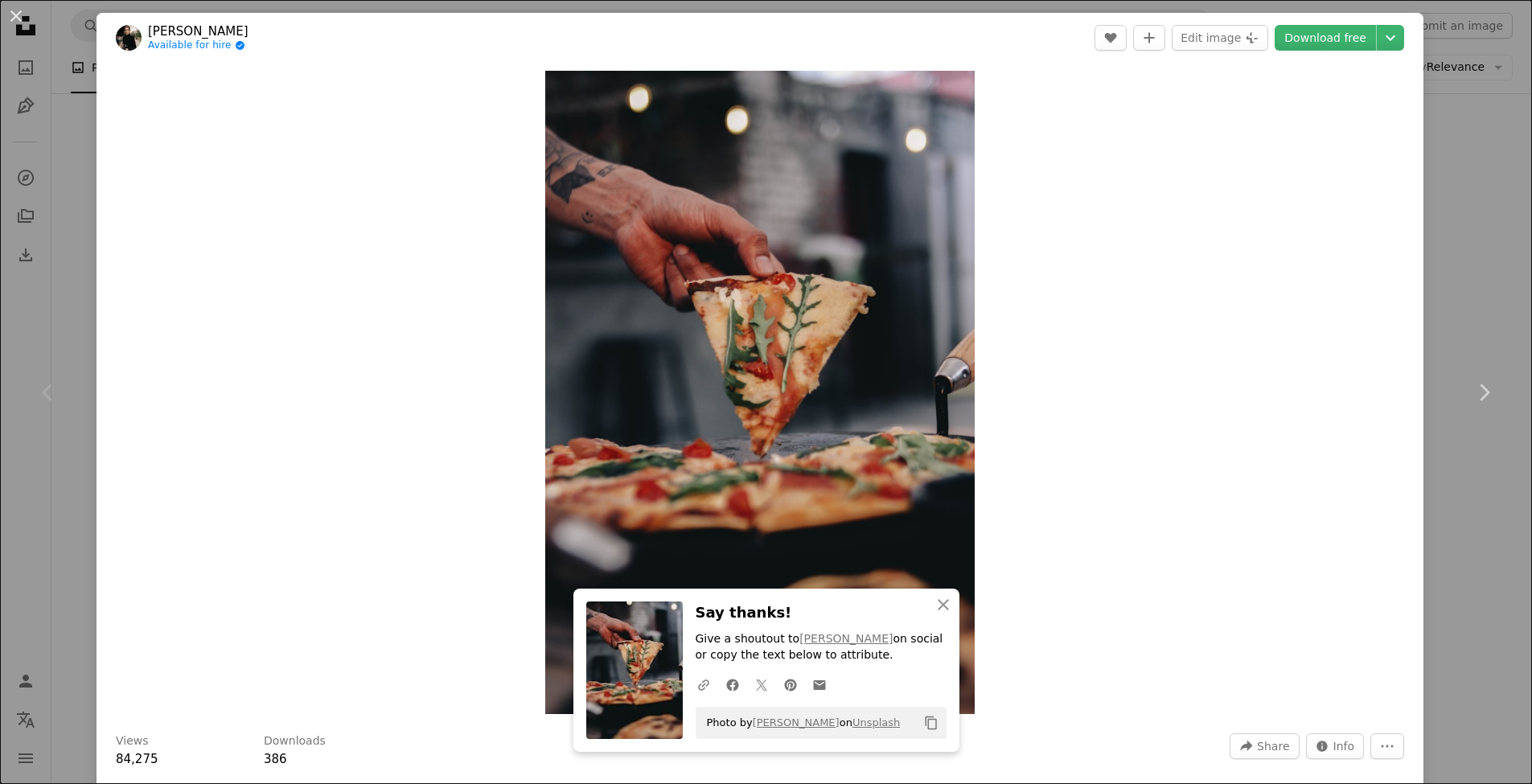
click at [38, 342] on div "Chevron left" at bounding box center [48, 392] width 96 height 154
click at [78, 308] on div "An X shape Chevron left Chevron right [PERSON_NAME] Available for hire A checkm…" at bounding box center [766, 392] width 1532 height 784
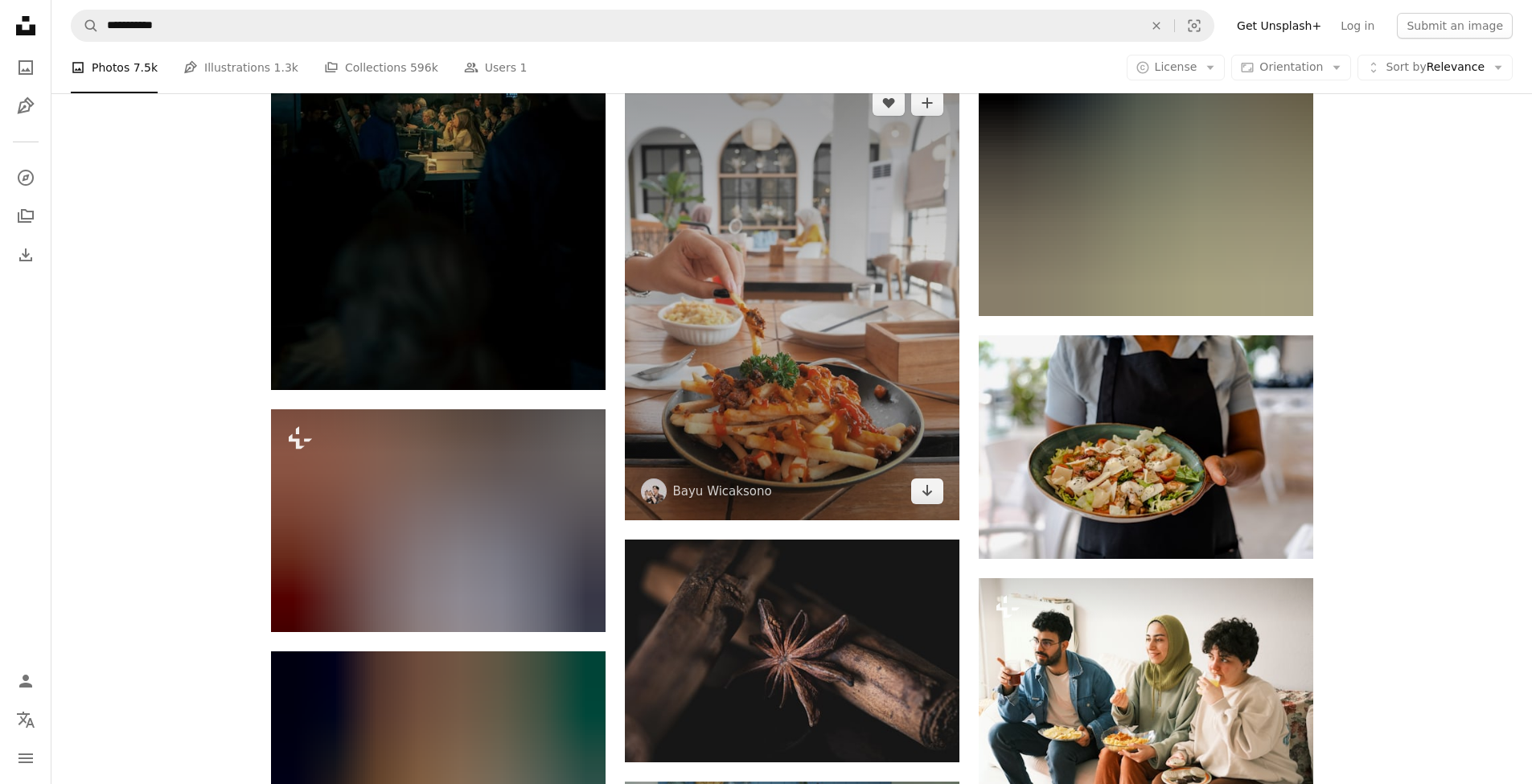
scroll to position [8272, 0]
